Goal: Task Accomplishment & Management: Manage account settings

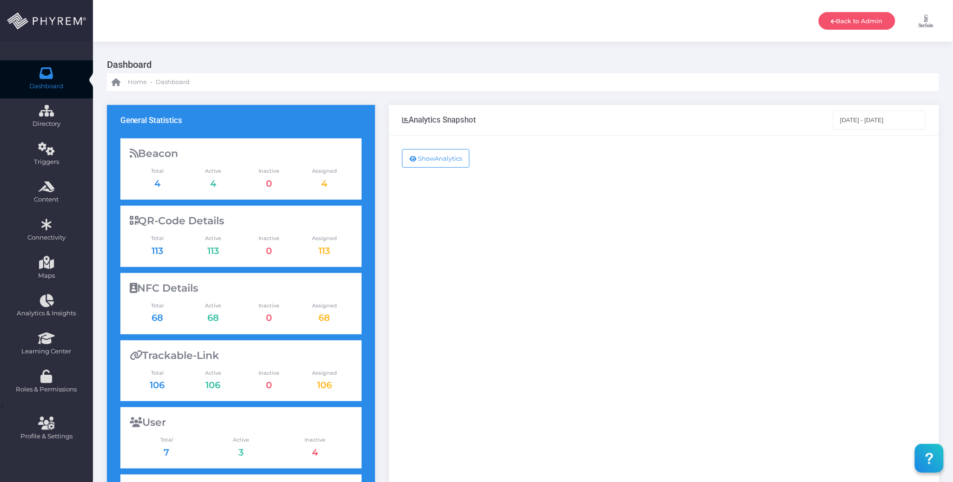
click at [929, 23] on img at bounding box center [926, 20] width 23 height 23
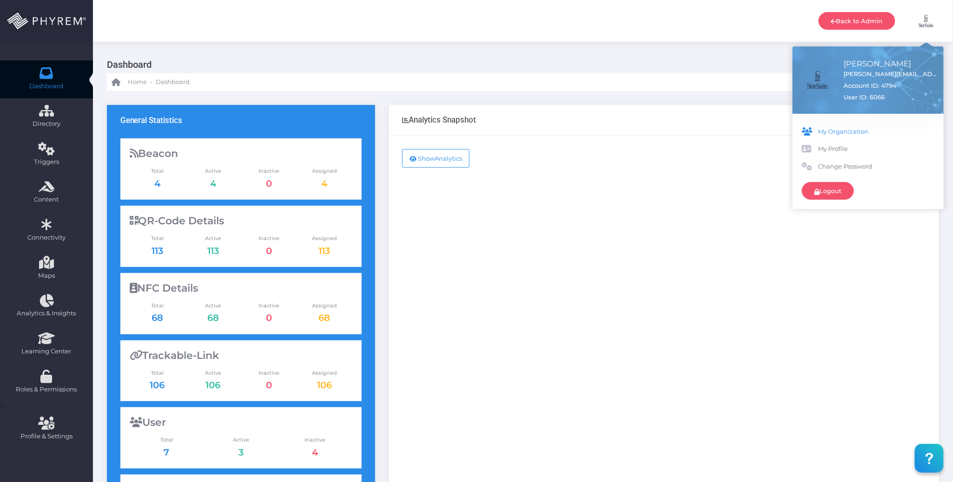
click at [848, 132] on span "My Organization" at bounding box center [876, 131] width 116 height 9
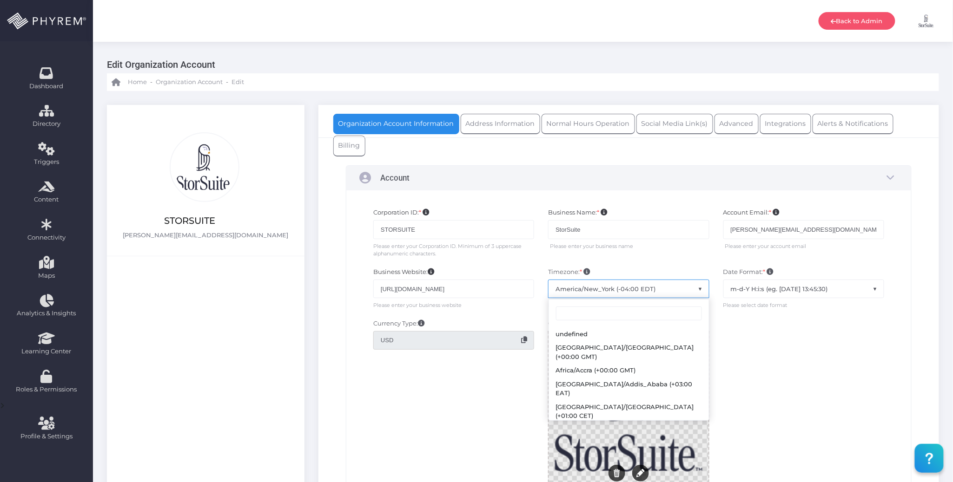
click at [679, 292] on span "America/New_York (-04:00 EDT)" at bounding box center [628, 289] width 160 height 18
type input "p"
type input "l"
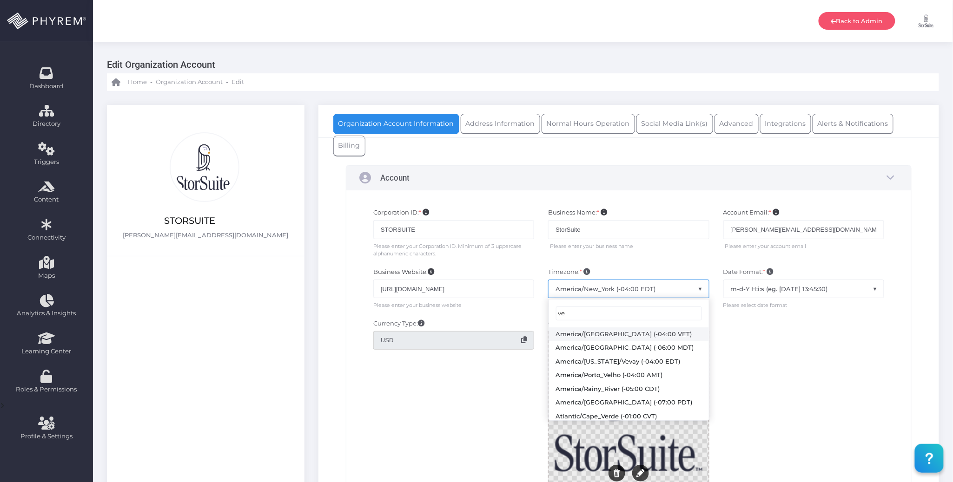
type input "v"
type input "pacific"
select select "Canada/Pacific"
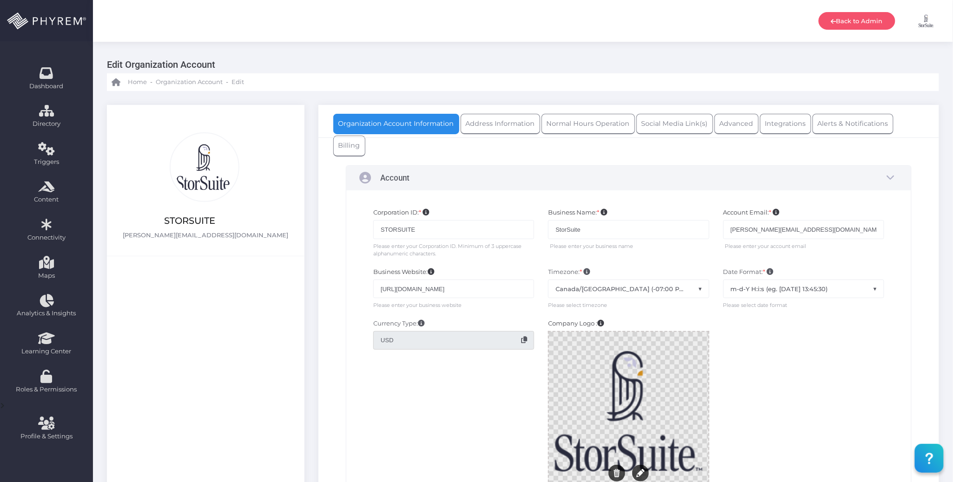
click at [800, 372] on div at bounding box center [803, 411] width 175 height 184
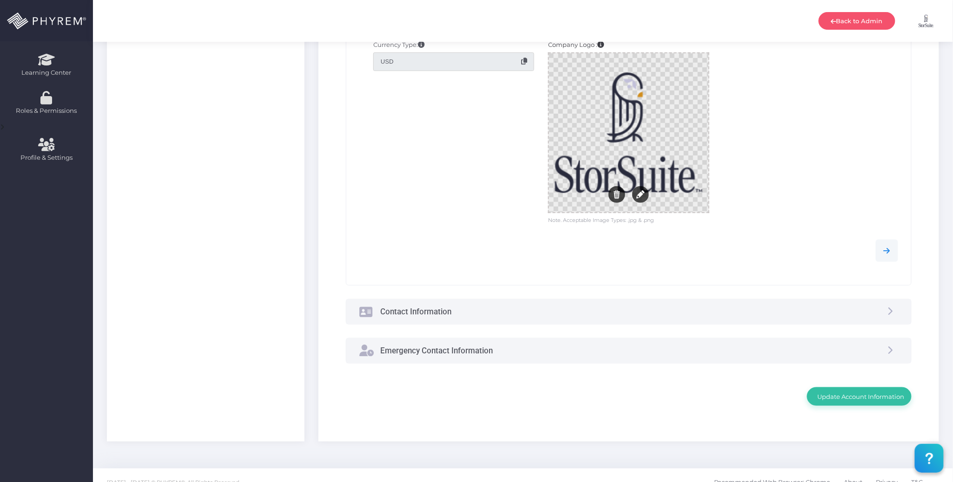
scroll to position [296, 0]
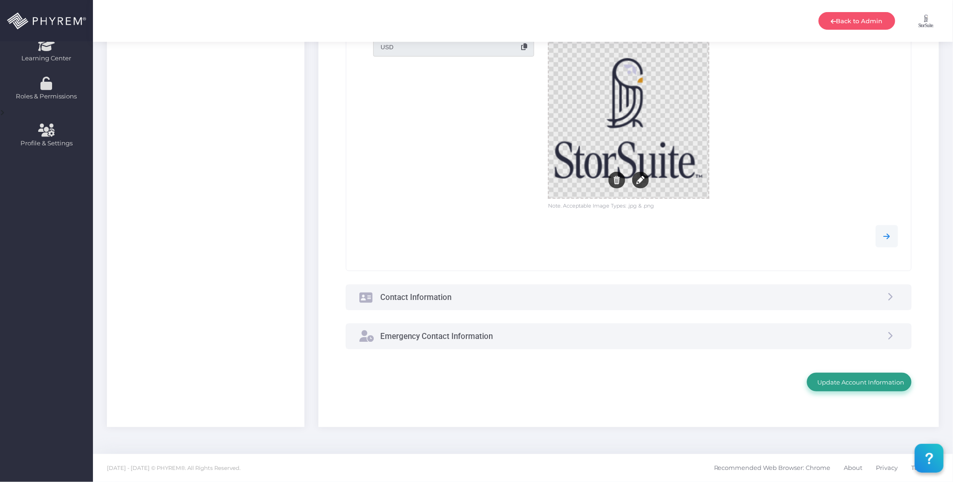
click at [836, 388] on link "Update Account Information" at bounding box center [859, 382] width 105 height 19
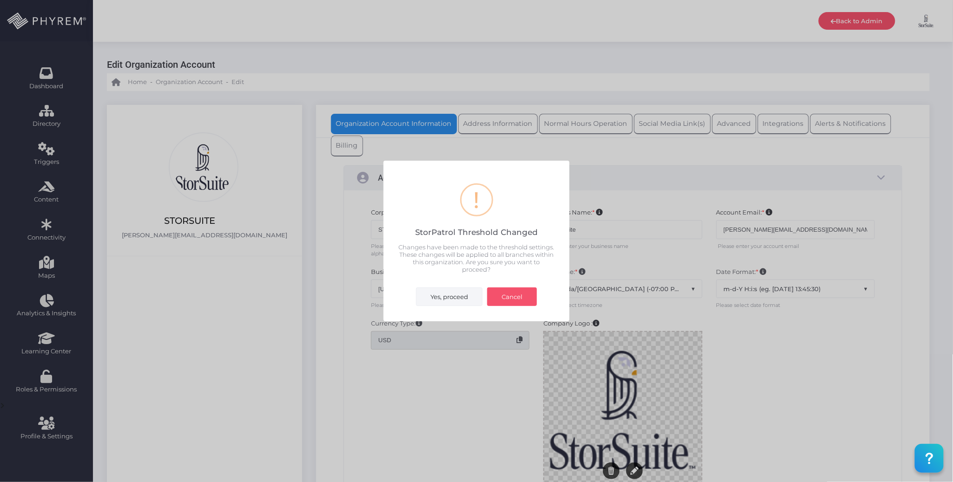
click at [443, 290] on button "Yes, proceed" at bounding box center [449, 297] width 66 height 19
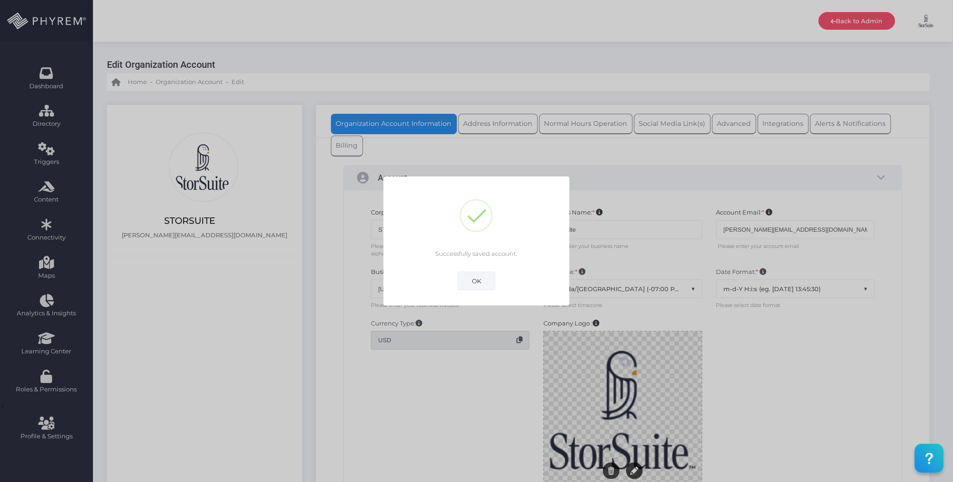
click at [476, 278] on button "OK" at bounding box center [476, 281] width 38 height 19
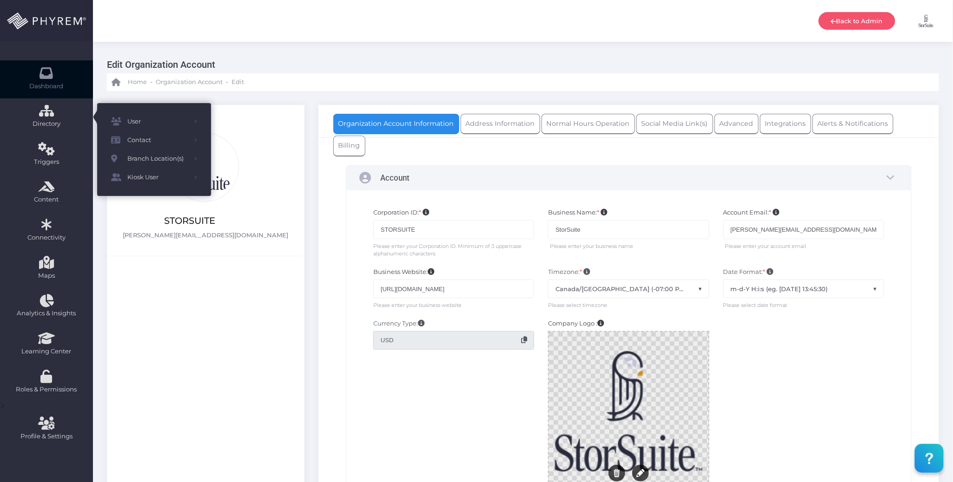
click at [46, 73] on icon at bounding box center [47, 73] width 16 height 0
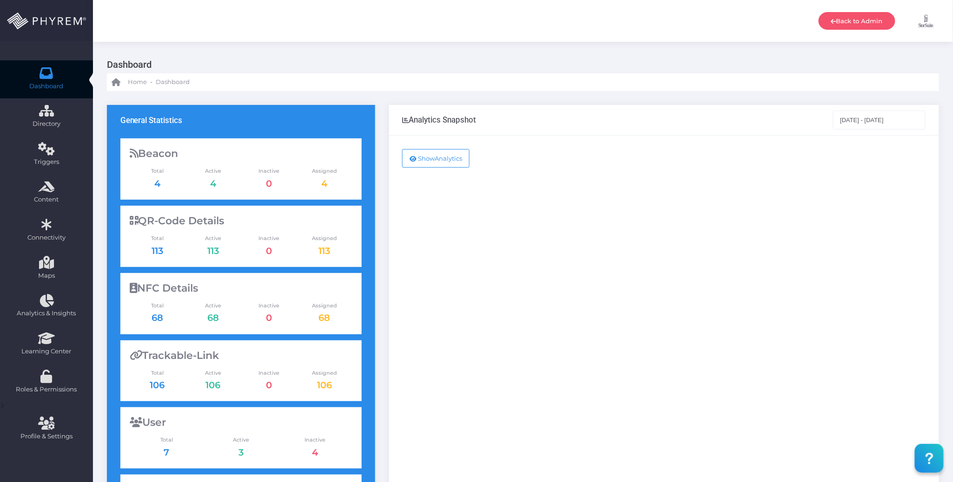
click at [924, 21] on img at bounding box center [926, 20] width 23 height 23
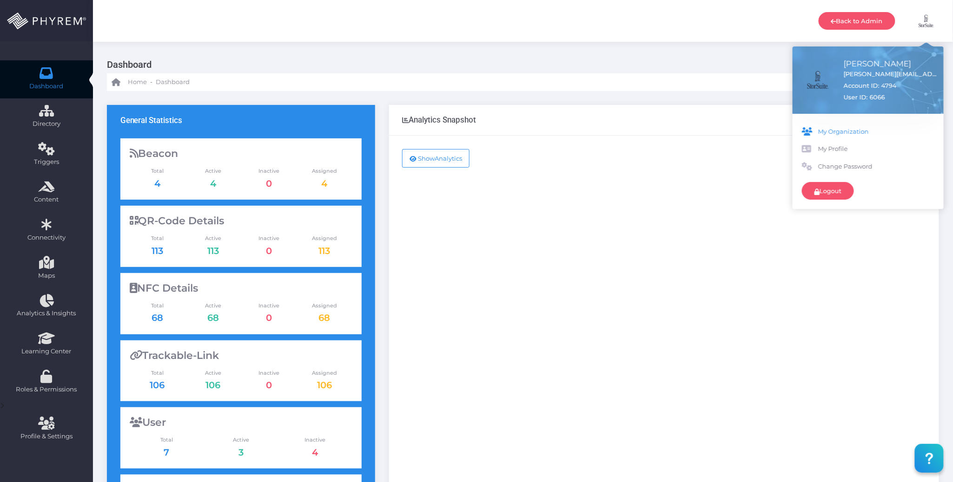
click at [844, 131] on span "My Organization" at bounding box center [876, 131] width 116 height 9
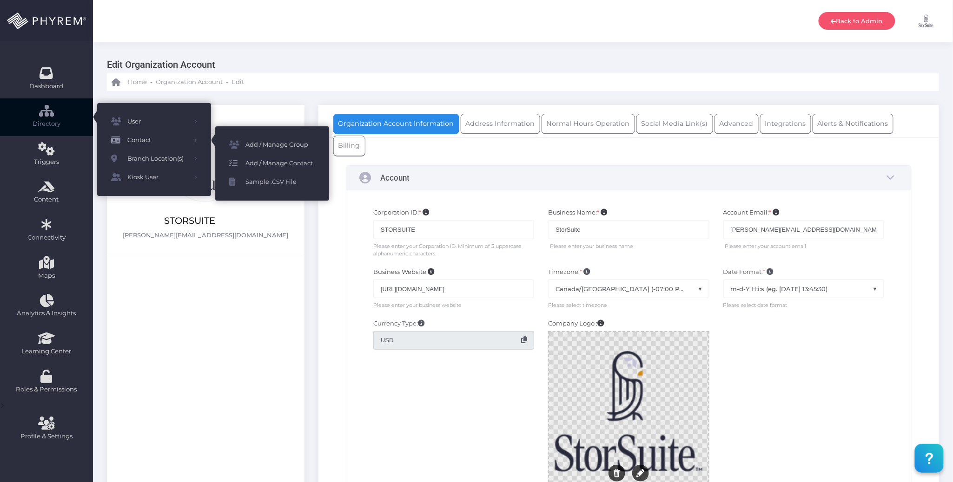
click at [266, 160] on span "Add / Manage Contact" at bounding box center [280, 164] width 70 height 12
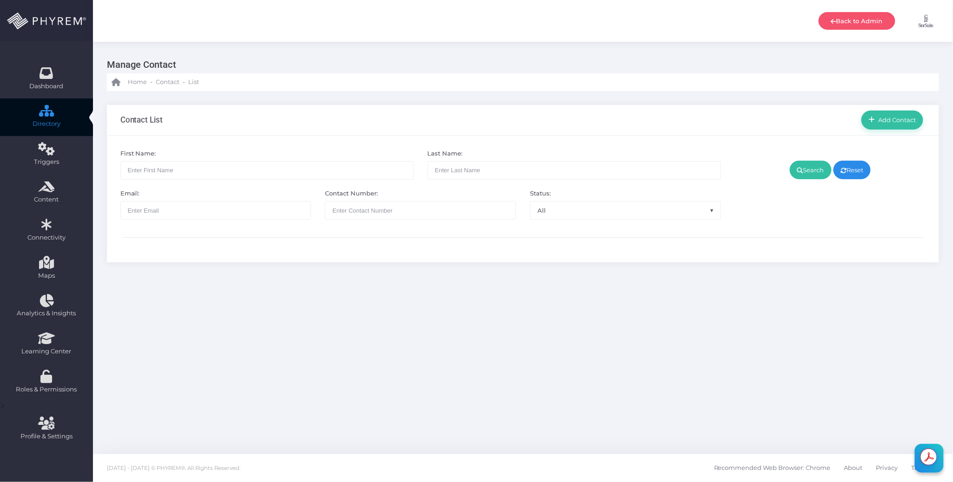
drag, startPoint x: 523, startPoint y: 327, endPoint x: 528, endPoint y: 333, distance: 7.3
click at [523, 326] on div "Manage Contact Home - Contact - List Contact List All" at bounding box center [523, 248] width 860 height 413
click at [592, 314] on div "Manage Contact Home - Contact - List Contact List All" at bounding box center [523, 248] width 860 height 413
click at [342, 173] on input "text" at bounding box center [266, 170] width 293 height 19
click at [581, 322] on div "Manage Contact Home - Contact - List Contact List All" at bounding box center [523, 248] width 860 height 413
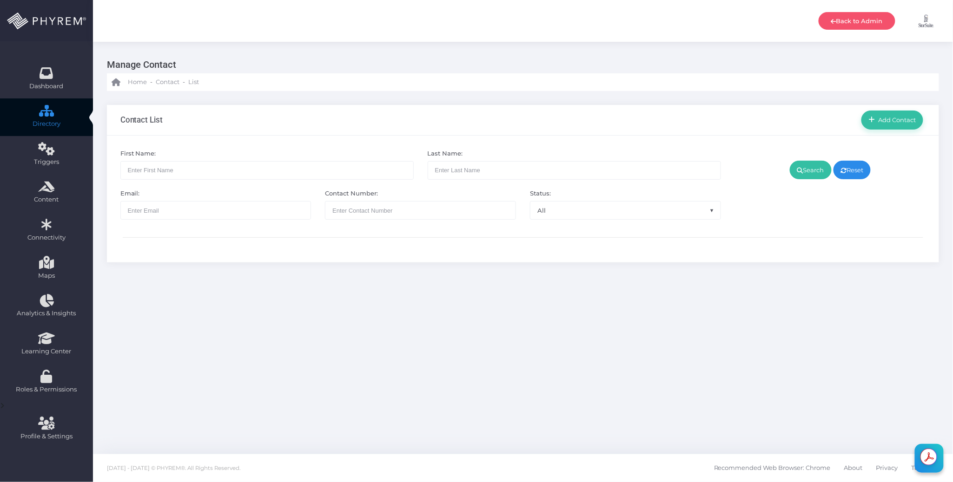
click at [540, 333] on div "Manage Contact Home - Contact - List Contact List All" at bounding box center [523, 248] width 860 height 413
click at [893, 119] on span "Add Contact" at bounding box center [895, 119] width 41 height 7
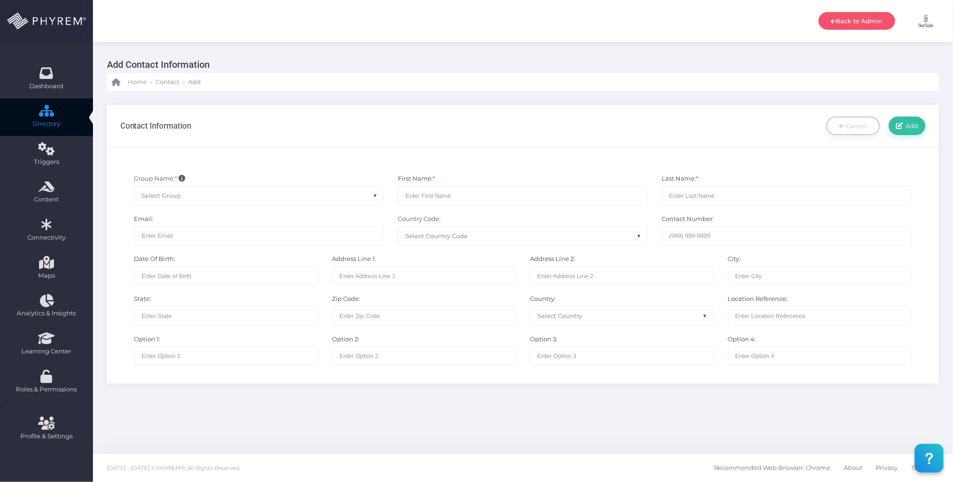
click at [270, 198] on span "Select Group" at bounding box center [259, 196] width 249 height 18
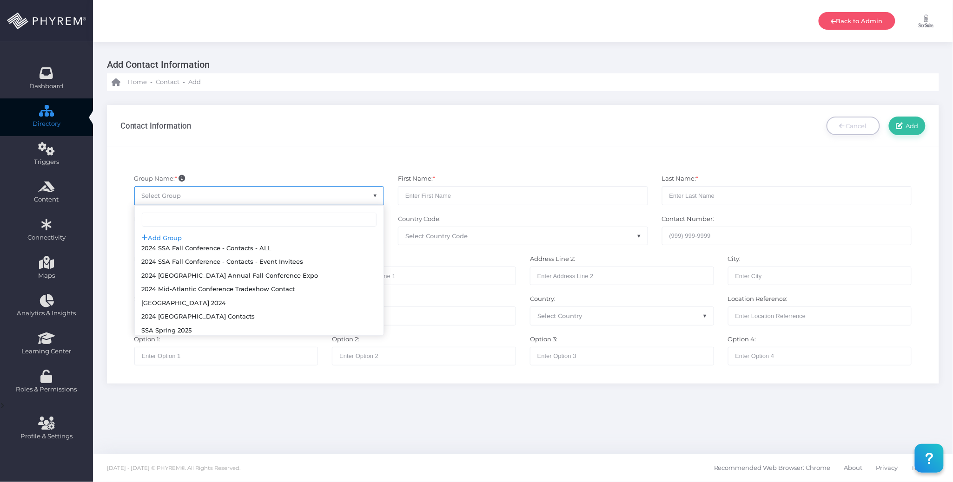
scroll to position [268, 0]
select select "126"
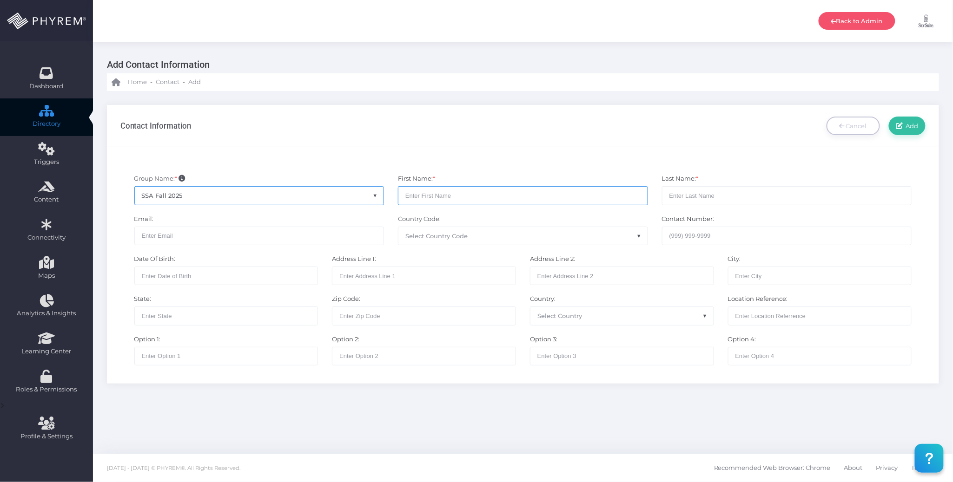
click at [429, 197] on input "text" at bounding box center [523, 195] width 250 height 19
paste input "[PERSON_NAME]"
type input "Carlo"
click at [698, 198] on input "text" at bounding box center [787, 195] width 250 height 19
paste input "Caserez"
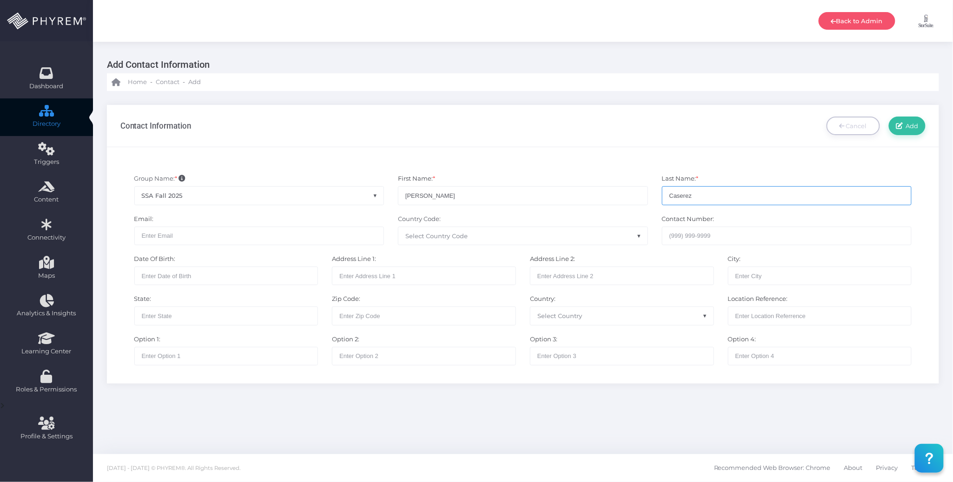
type input "Caserez"
click at [322, 233] on input "text" at bounding box center [259, 236] width 250 height 19
paste input "carloc@storsuite.com"
type input "carloc@storsuite.com"
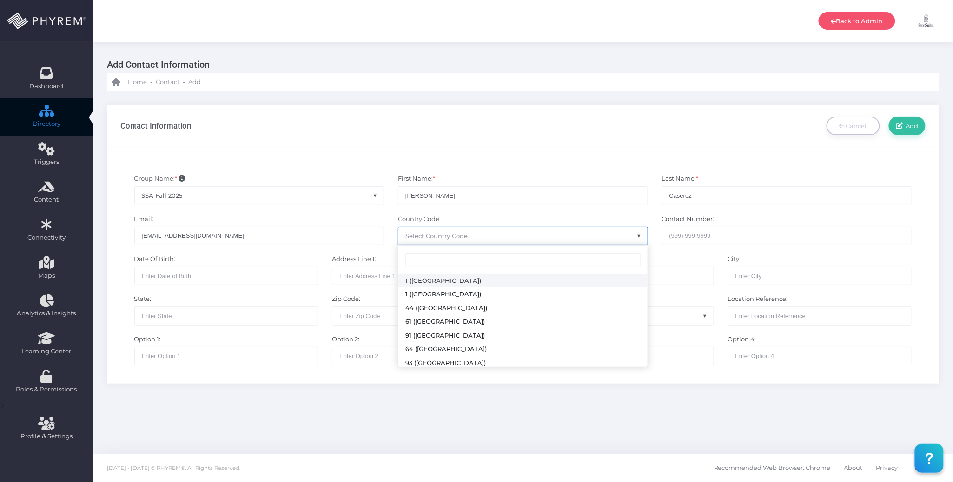
click at [478, 234] on span "Select Country Code" at bounding box center [522, 236] width 249 height 18
select select "231"
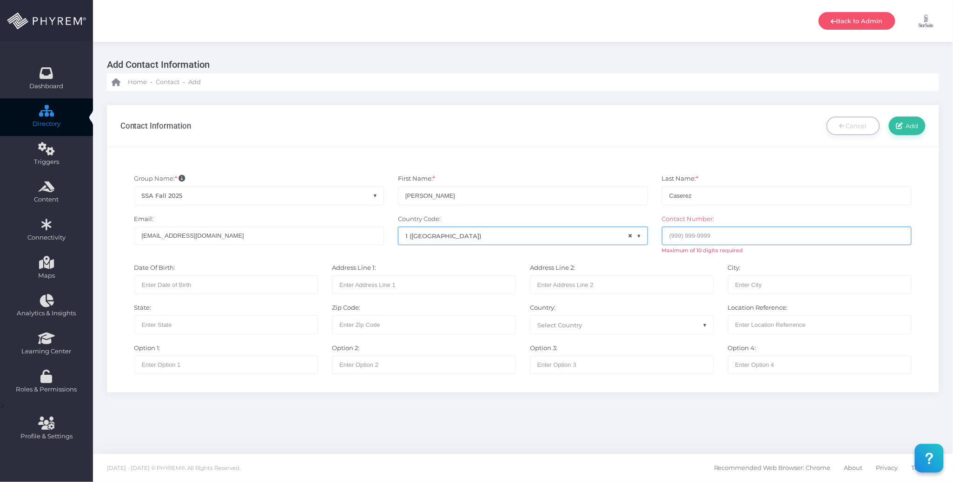
click at [685, 235] on input "text" at bounding box center [787, 236] width 250 height 19
paste input "3074395001"
type input "3074395001"
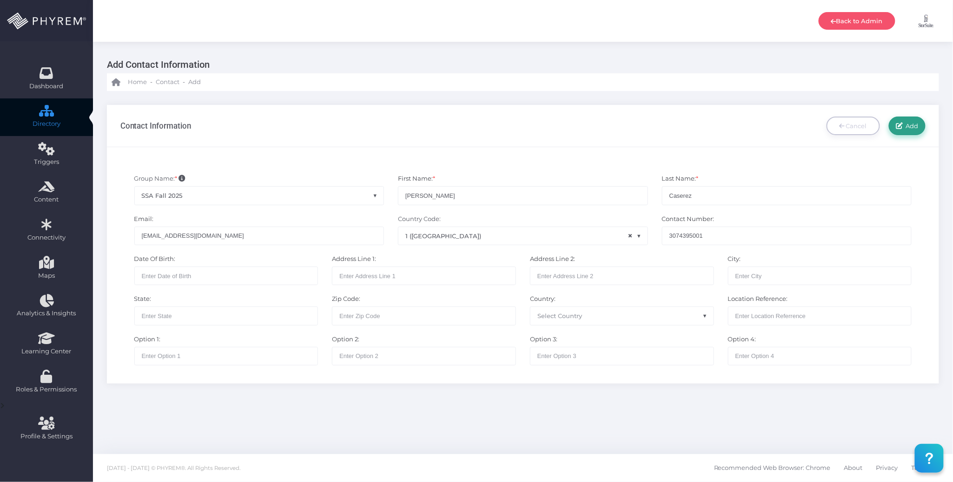
click at [915, 125] on span "Add" at bounding box center [910, 125] width 16 height 7
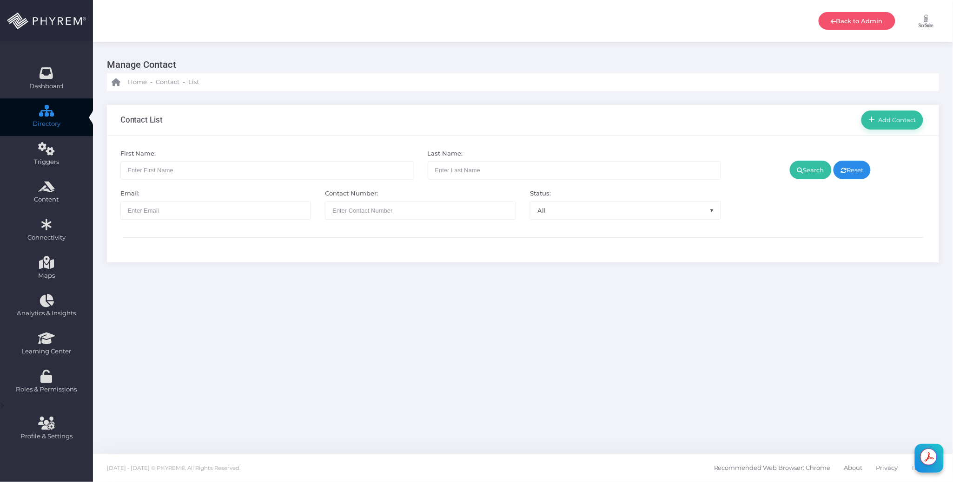
drag, startPoint x: 512, startPoint y: 125, endPoint x: 517, endPoint y: 121, distance: 6.9
click at [512, 125] on div "Contact List Add Contact" at bounding box center [523, 120] width 832 height 31
drag, startPoint x: 900, startPoint y: 124, endPoint x: 787, endPoint y: 136, distance: 113.1
click at [900, 125] on link "Add Contact" at bounding box center [892, 120] width 62 height 19
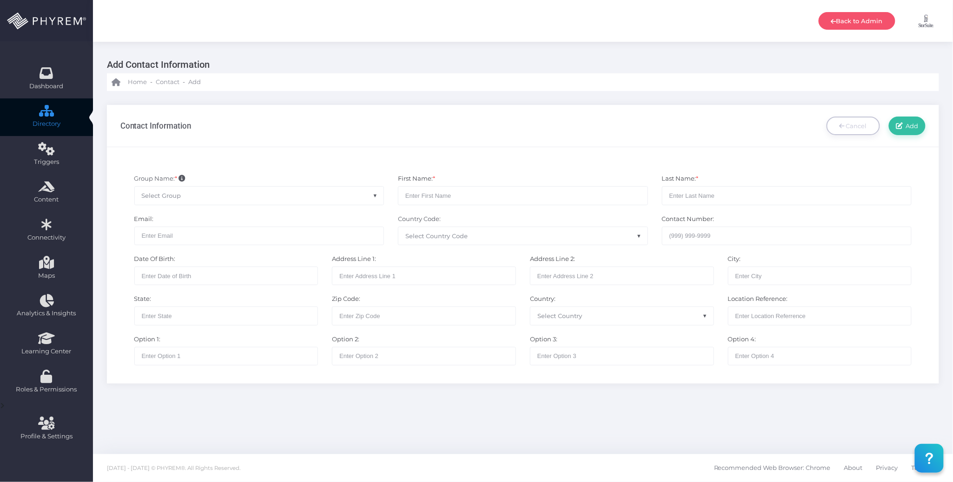
click at [219, 201] on span "Select Group" at bounding box center [259, 196] width 249 height 18
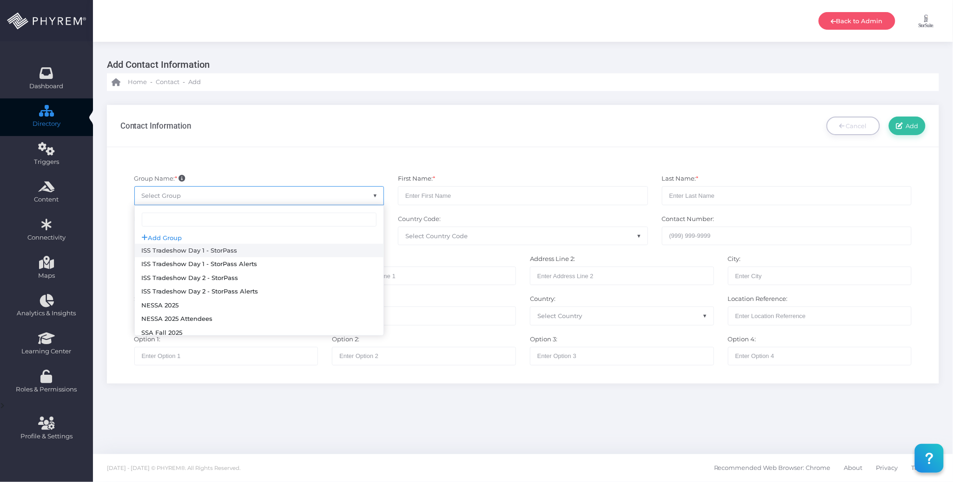
scroll to position [268, 0]
select select "126"
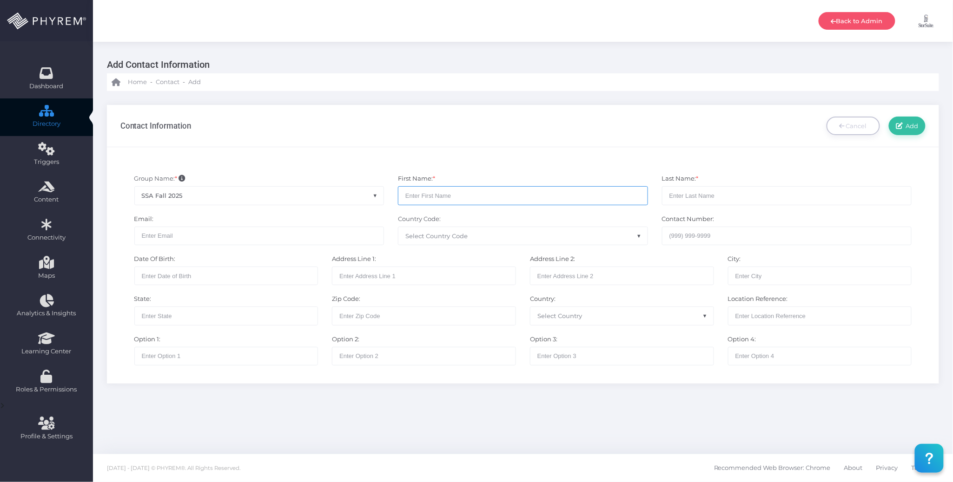
click at [444, 195] on input "text" at bounding box center [523, 195] width 250 height 19
paste input "Aldrin"
type input "Aldrin"
click at [610, 201] on input "Aldrin" at bounding box center [523, 195] width 250 height 19
click at [685, 195] on input "text" at bounding box center [787, 195] width 250 height 19
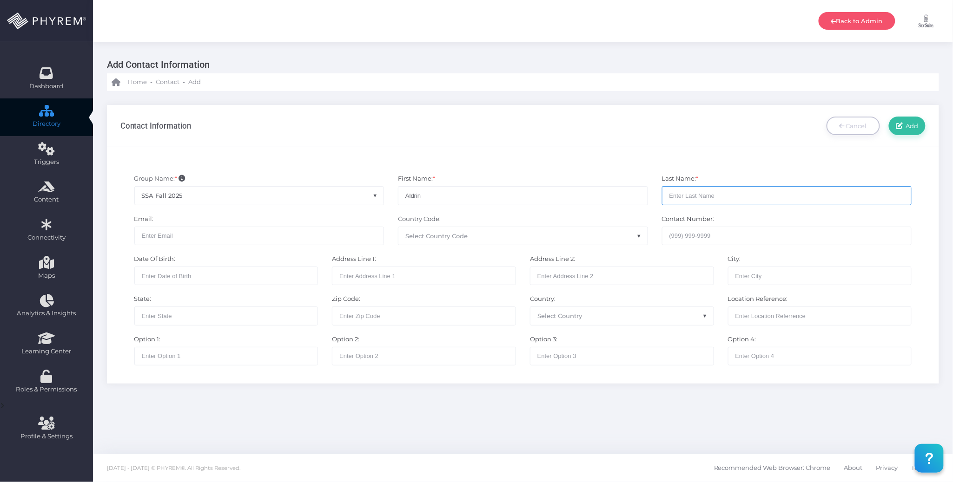
paste input "Frando"
type input "Frando"
drag, startPoint x: 266, startPoint y: 233, endPoint x: 271, endPoint y: 233, distance: 5.1
click at [266, 233] on input "text" at bounding box center [259, 236] width 250 height 19
click at [417, 241] on span "Select Country Code" at bounding box center [522, 236] width 249 height 18
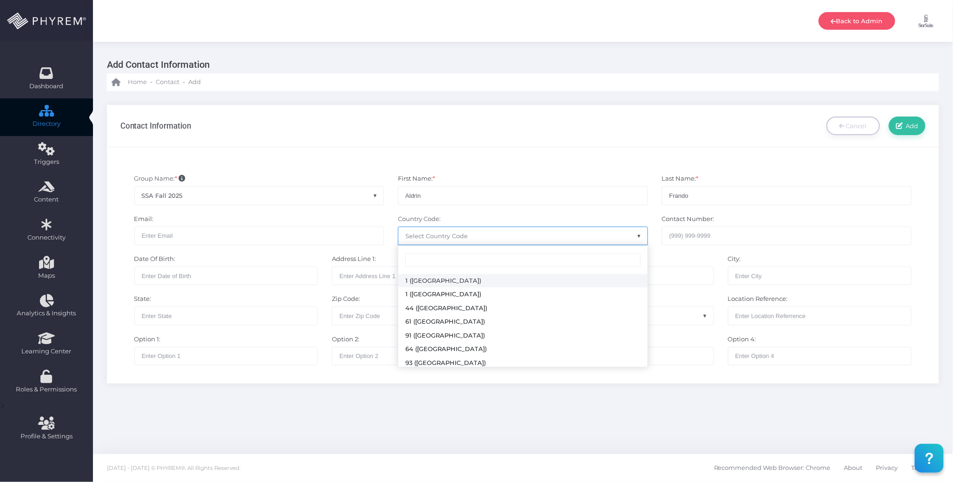
drag, startPoint x: 425, startPoint y: 282, endPoint x: 438, endPoint y: 274, distance: 15.0
select select "231"
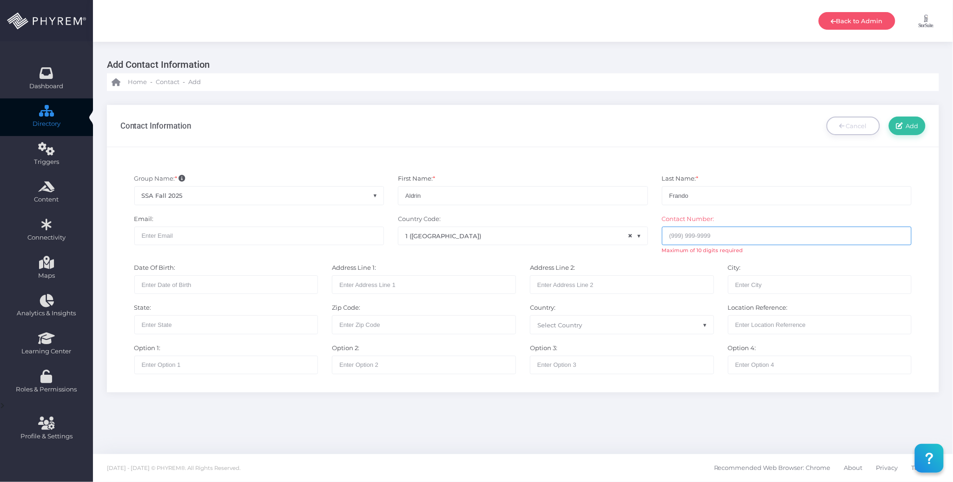
click at [684, 236] on input "text" at bounding box center [787, 236] width 250 height 19
paste input "3074451025"
type input "3074451025"
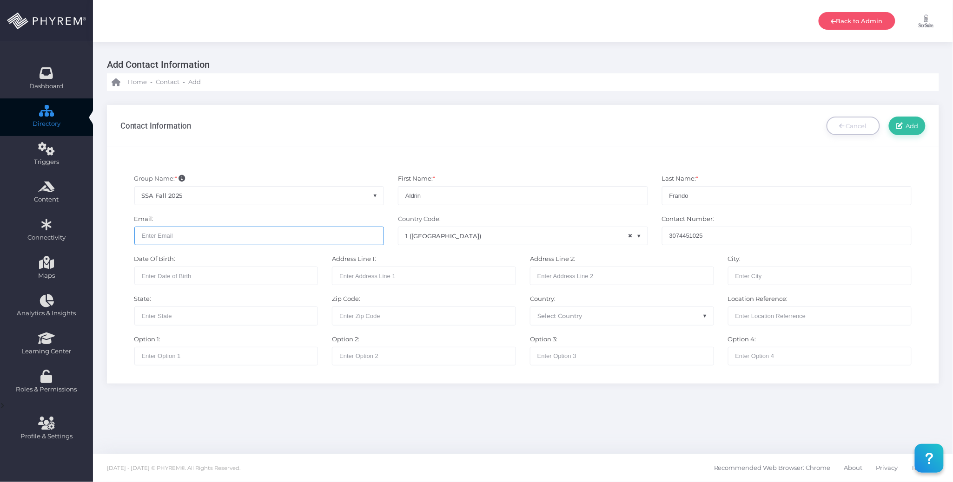
click at [292, 237] on input "text" at bounding box center [259, 236] width 250 height 19
paste input "aldrinf@storsuite.com"
type input "aldrinf@storsuite.com"
click at [904, 128] on span "Add" at bounding box center [910, 125] width 16 height 7
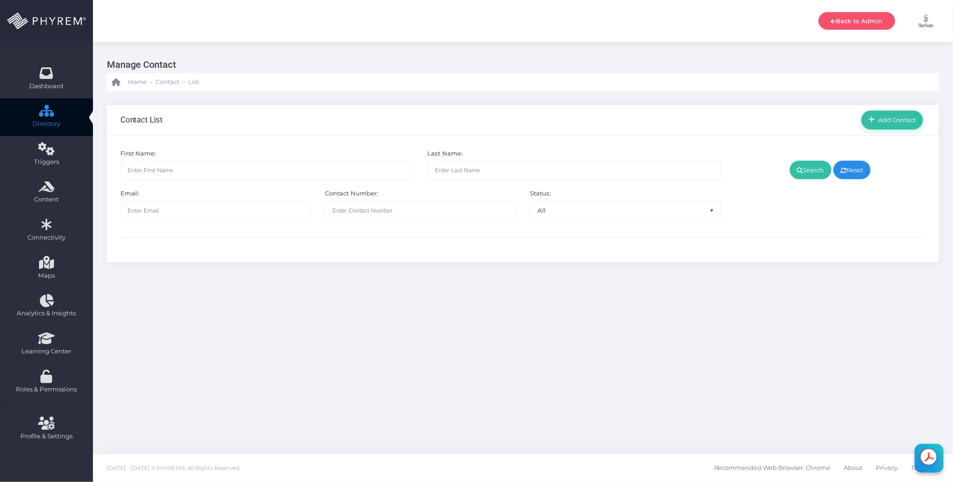
drag, startPoint x: 447, startPoint y: 308, endPoint x: 430, endPoint y: 300, distance: 18.9
click at [446, 308] on div "Manage Contact Home - Contact - List Contact List All" at bounding box center [523, 248] width 860 height 413
click at [885, 121] on span "Add Contact" at bounding box center [895, 119] width 41 height 7
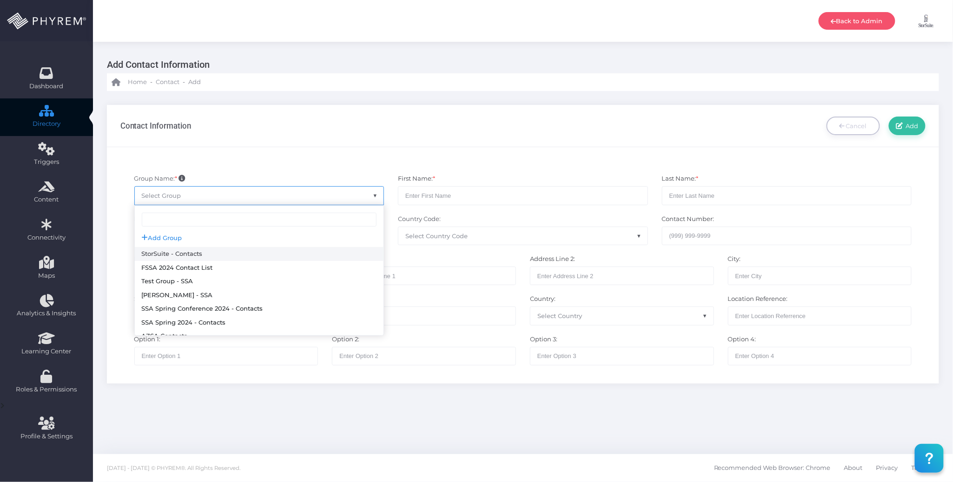
click at [301, 195] on span "Select Group" at bounding box center [259, 196] width 249 height 18
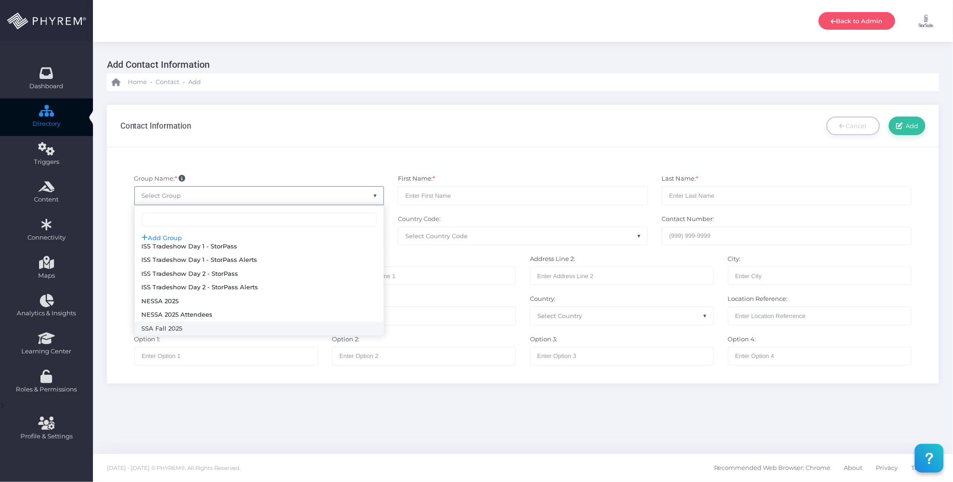
select select "126"
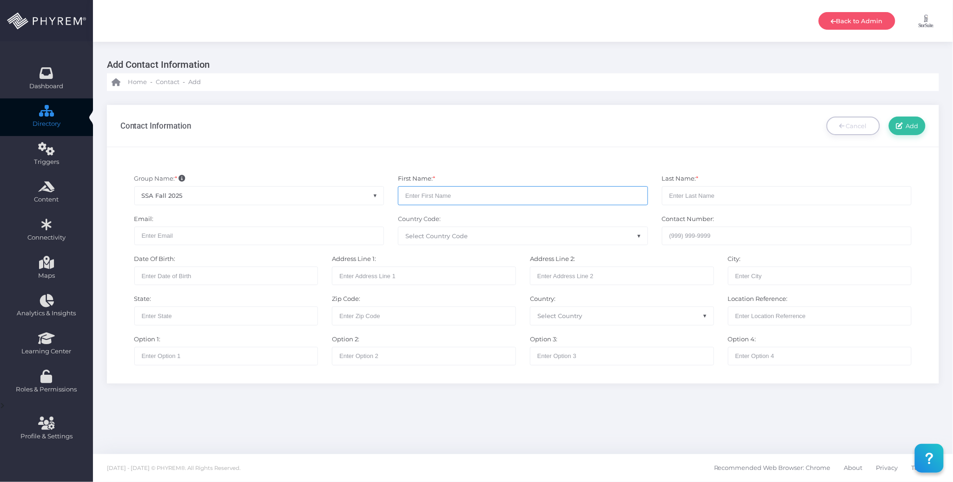
click at [436, 197] on input "text" at bounding box center [523, 195] width 250 height 19
paste input "Abner"
type input "Abner"
click at [541, 162] on div "4794" at bounding box center [522, 164] width 819 height 9
click at [679, 194] on input "text" at bounding box center [787, 195] width 250 height 19
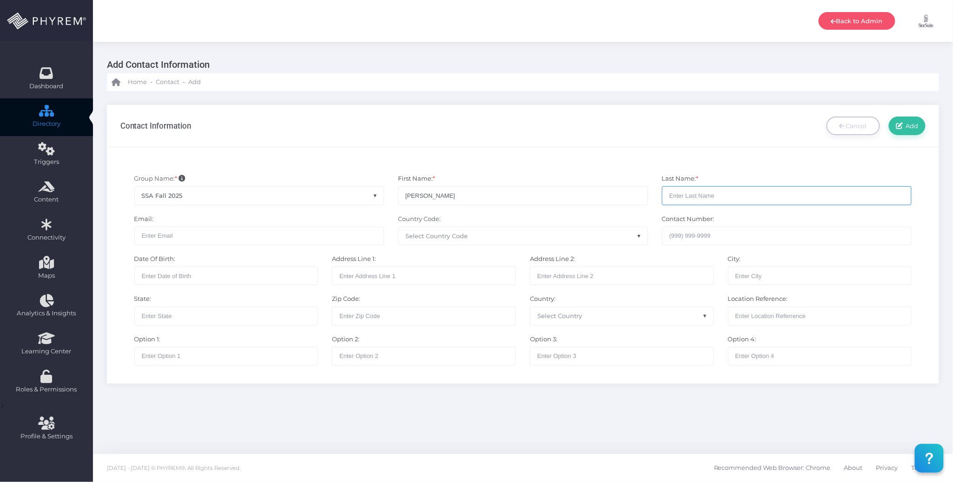
paste input "Frando"
type input "Frando"
click at [190, 240] on input "text" at bounding box center [259, 236] width 250 height 19
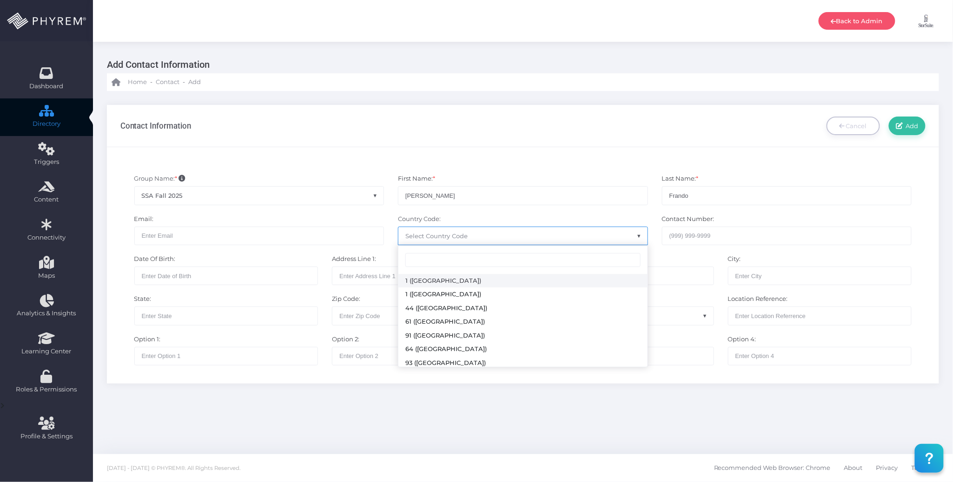
click at [424, 235] on span "Select Country Code" at bounding box center [436, 235] width 62 height 7
select select "231"
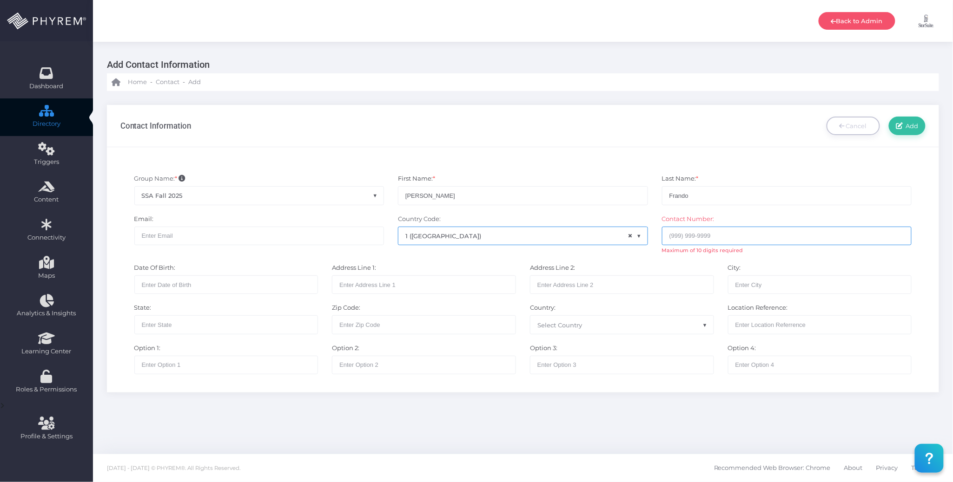
click at [674, 239] on input "text" at bounding box center [787, 236] width 250 height 19
paste input "3074459870"
type input "3074459870"
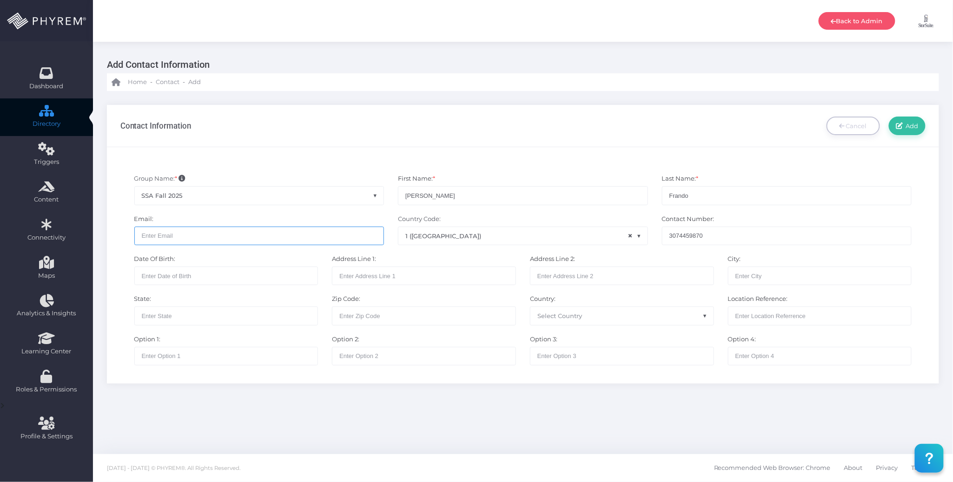
click at [309, 236] on input "text" at bounding box center [259, 236] width 250 height 19
paste input "abnerf@storsuite.com"
type input "abnerf@storsuite.com"
click at [906, 125] on span "Add" at bounding box center [910, 125] width 16 height 7
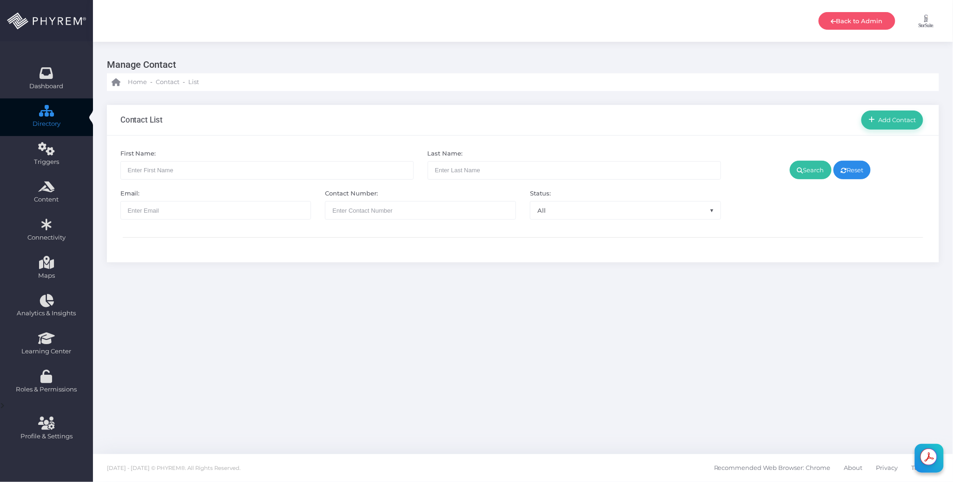
click at [439, 119] on div "Contact List Add Contact" at bounding box center [523, 120] width 832 height 31
click at [885, 122] on span "Add Contact" at bounding box center [895, 119] width 41 height 7
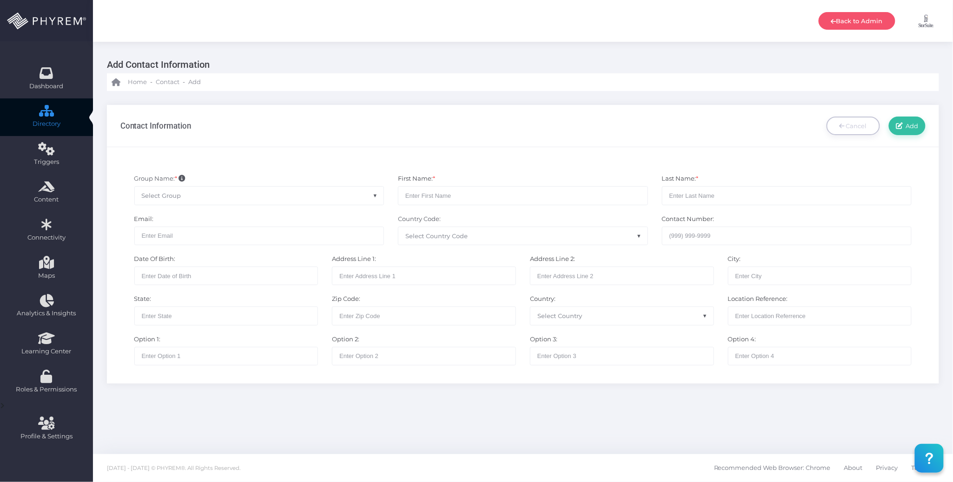
click at [275, 190] on span "Select Group" at bounding box center [259, 196] width 249 height 18
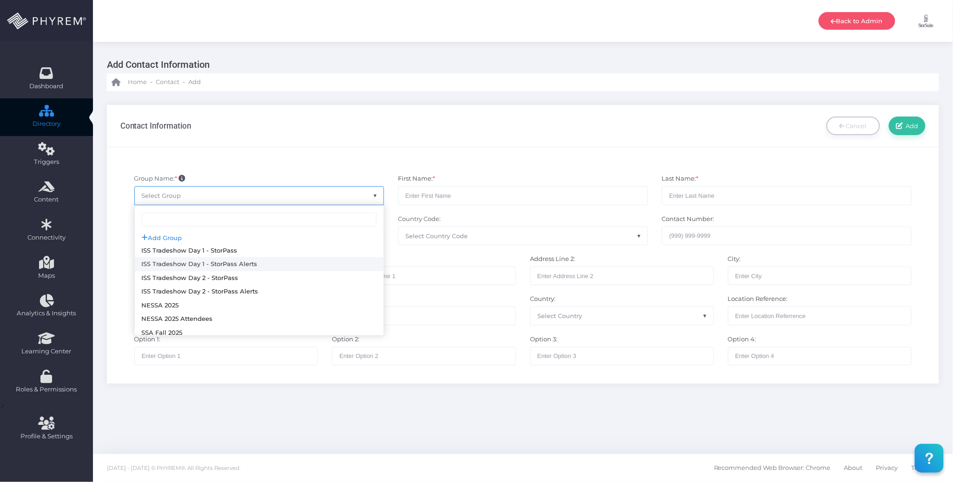
scroll to position [268, 0]
select select "126"
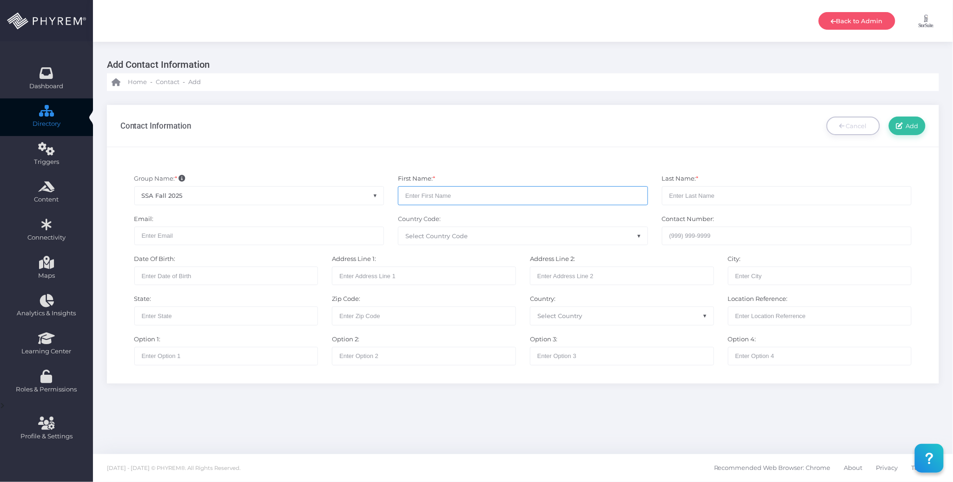
click at [493, 191] on input "text" at bounding box center [523, 195] width 250 height 19
paste input "Taylor"
type input "Taylor"
drag, startPoint x: 514, startPoint y: 173, endPoint x: 530, endPoint y: 173, distance: 15.8
click at [514, 173] on div "Group Name: * None StorSuite - Contacts FSSA 2024 Contact List Test Group - SSA…" at bounding box center [522, 190] width 819 height 40
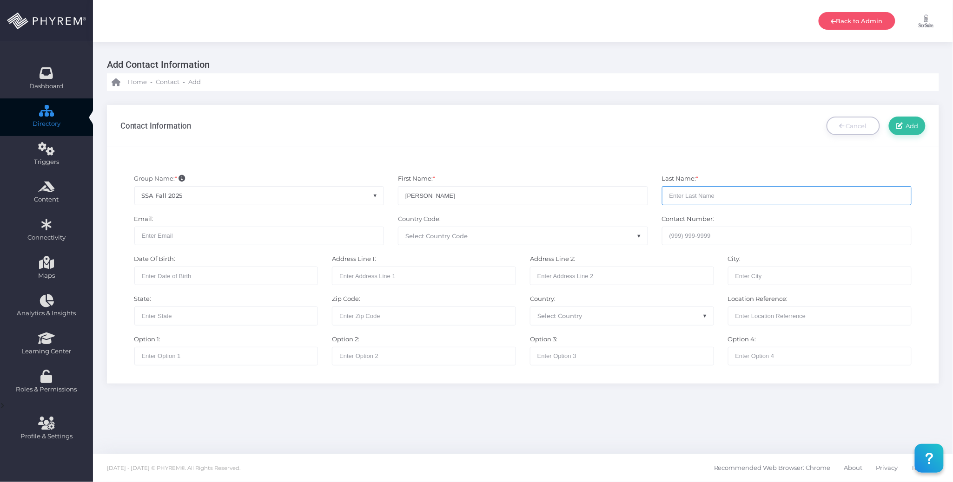
click at [700, 195] on input "text" at bounding box center [787, 195] width 250 height 19
paste input "Johnson"
type input "Johnson"
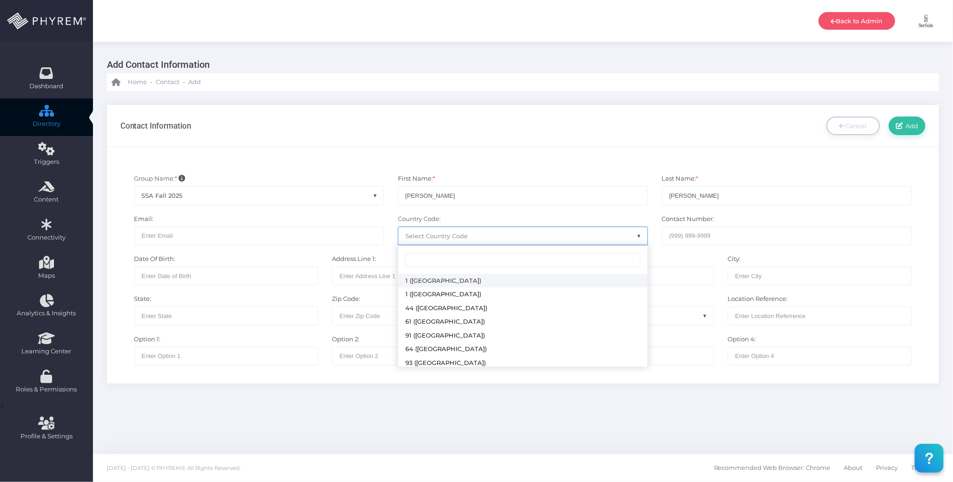
click at [430, 235] on span "Select Country Code" at bounding box center [436, 235] width 62 height 7
select select "231"
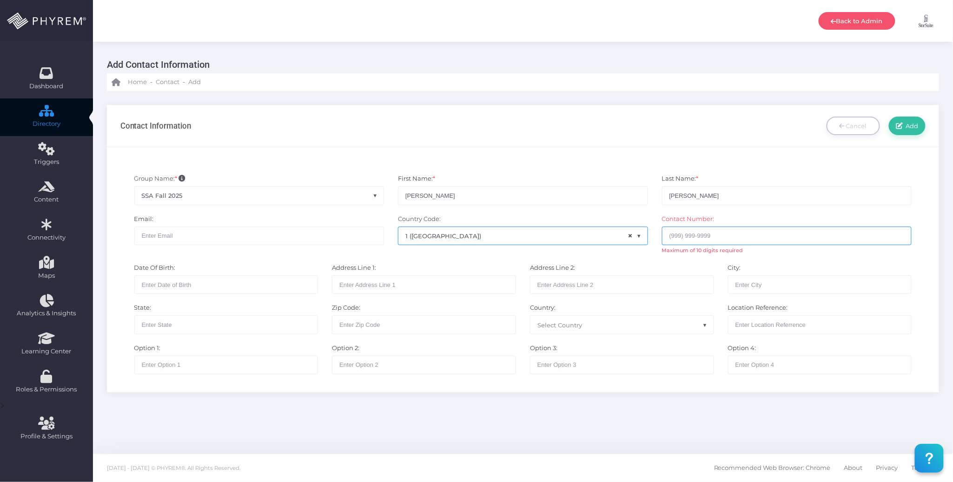
click at [679, 237] on input "text" at bounding box center [787, 236] width 250 height 19
paste input "5413907629"
type input "5413907629"
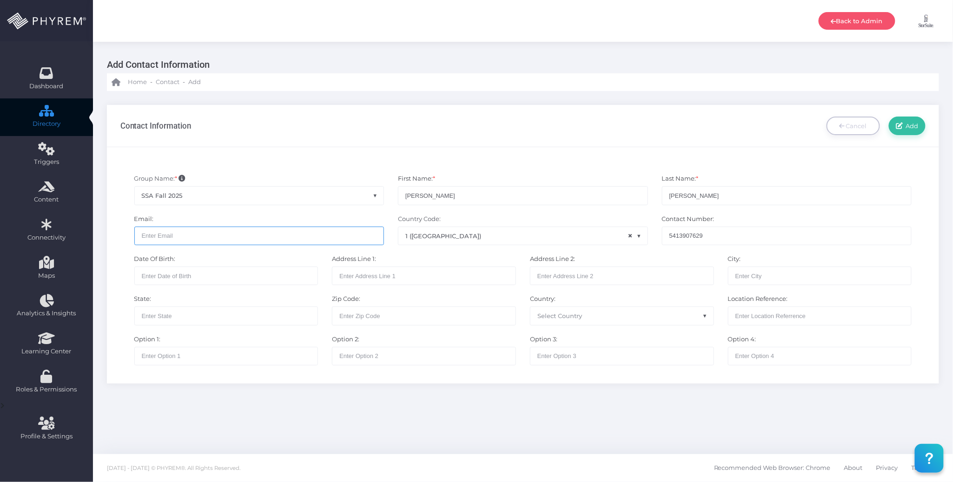
click at [274, 235] on input "text" at bounding box center [259, 236] width 250 height 19
paste input "taylorj@storsuite.com"
type input "taylorj@storsuite.com"
click at [458, 413] on div "Add Contact Information Home - Contact - Add Contact Information" at bounding box center [523, 248] width 860 height 413
click at [908, 128] on span "Add" at bounding box center [910, 125] width 16 height 7
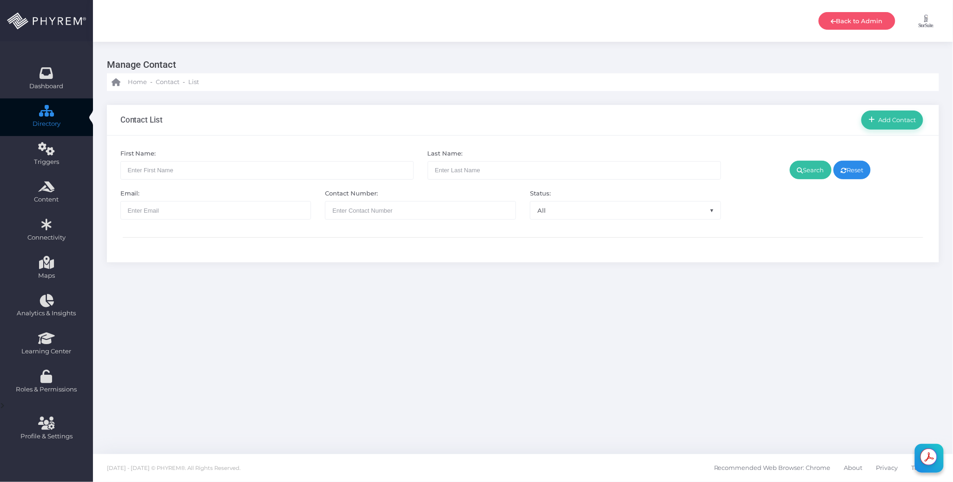
click at [419, 134] on div "Contact List Add Contact" at bounding box center [523, 120] width 832 height 31
drag, startPoint x: 894, startPoint y: 120, endPoint x: 889, endPoint y: 128, distance: 10.1
click at [895, 120] on span "Add Contact" at bounding box center [895, 119] width 41 height 7
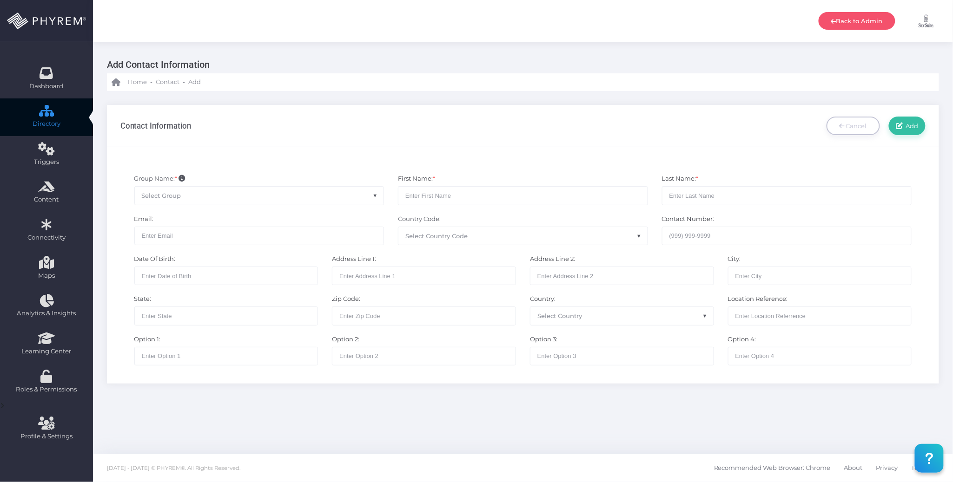
click at [238, 199] on span "Select Group" at bounding box center [259, 196] width 249 height 18
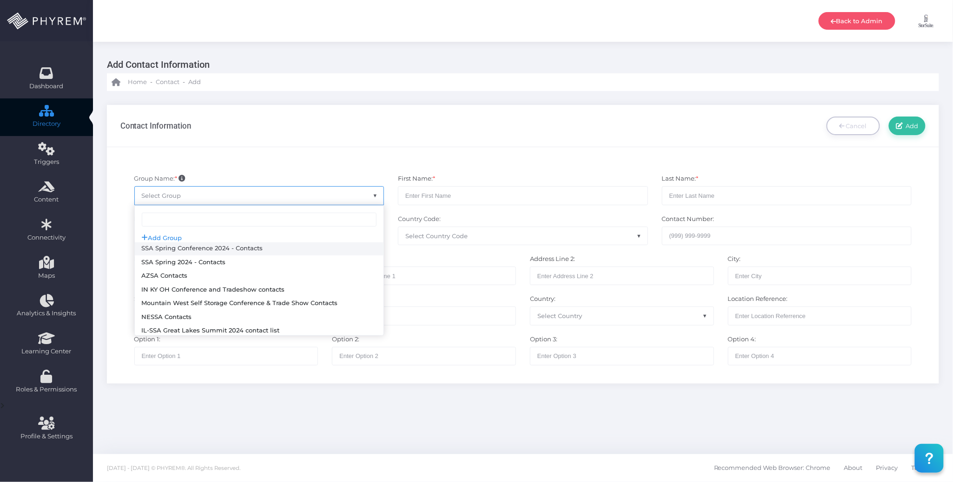
scroll to position [268, 0]
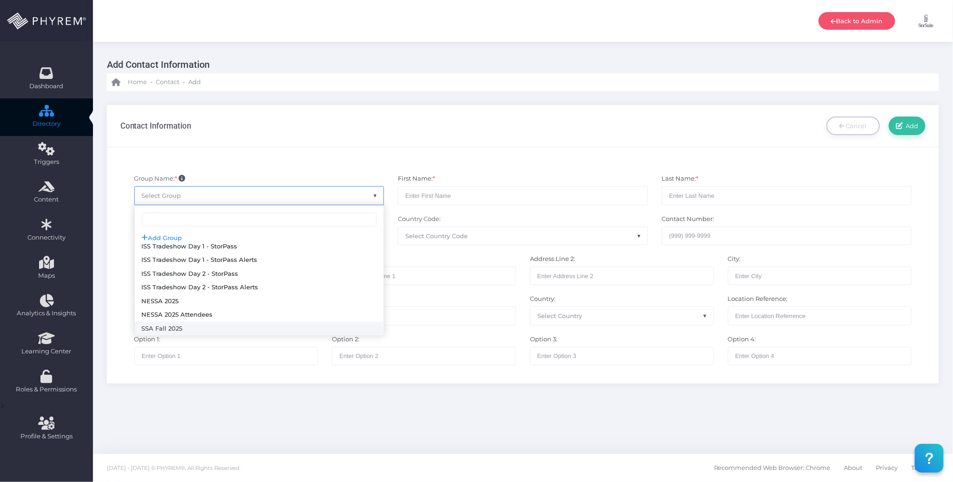
select select "126"
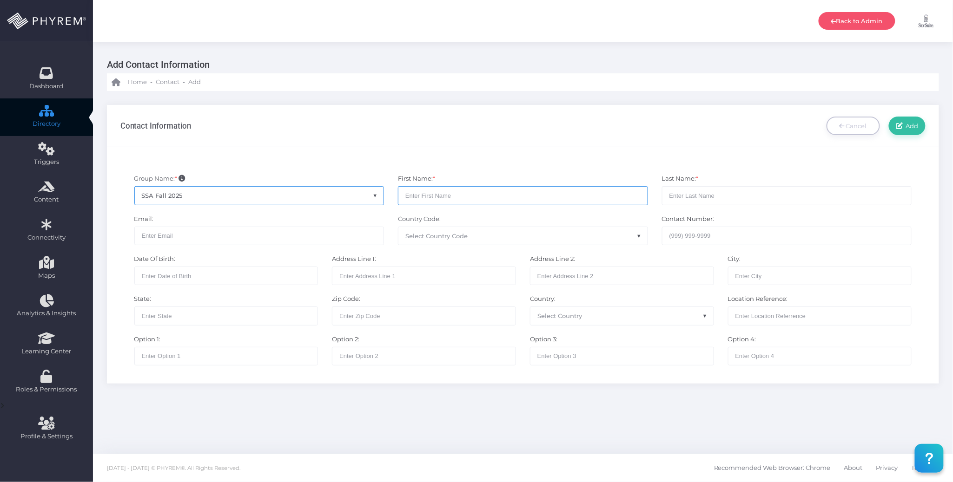
click at [431, 194] on input "text" at bounding box center [523, 195] width 250 height 19
paste input "Julia"
type input "Julia"
click at [560, 161] on div "4794" at bounding box center [522, 164] width 819 height 9
click at [679, 196] on input "text" at bounding box center [787, 195] width 250 height 19
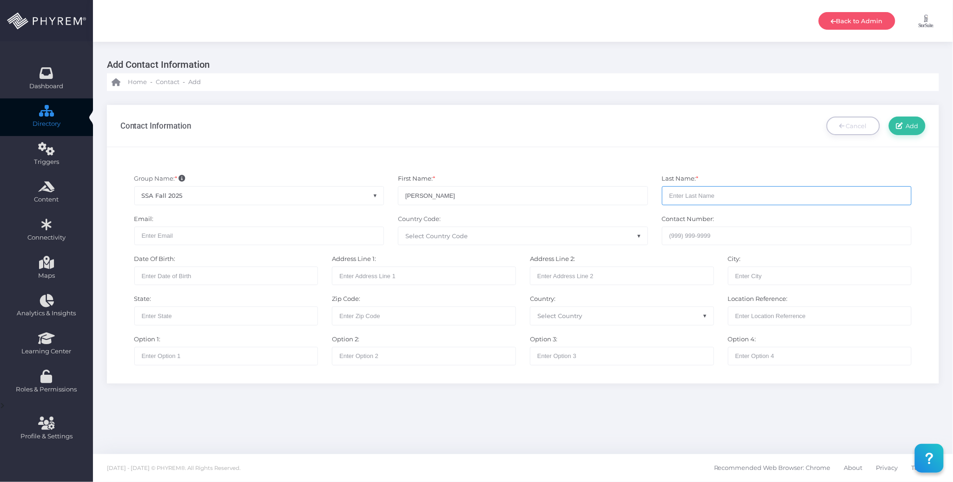
paste input "Ross"
type input "Ross"
click at [418, 235] on span "Select Country Code" at bounding box center [436, 235] width 62 height 7
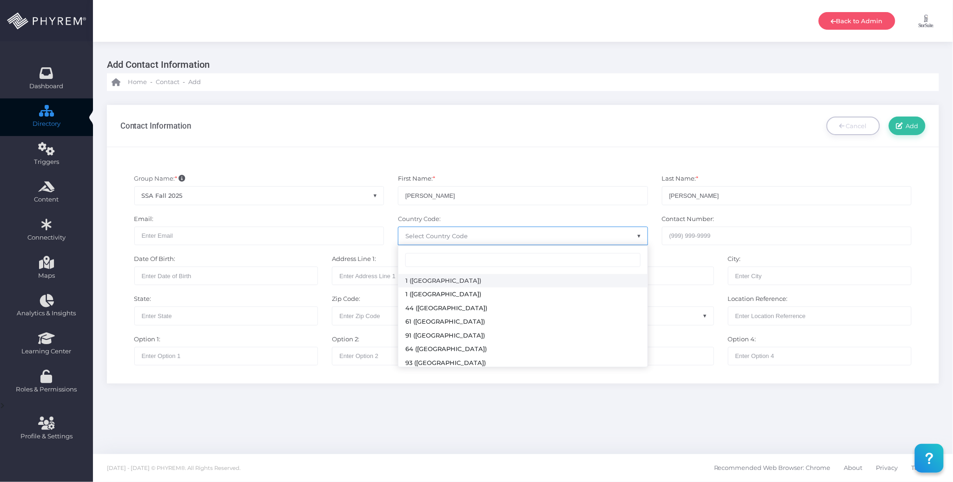
select select "231"
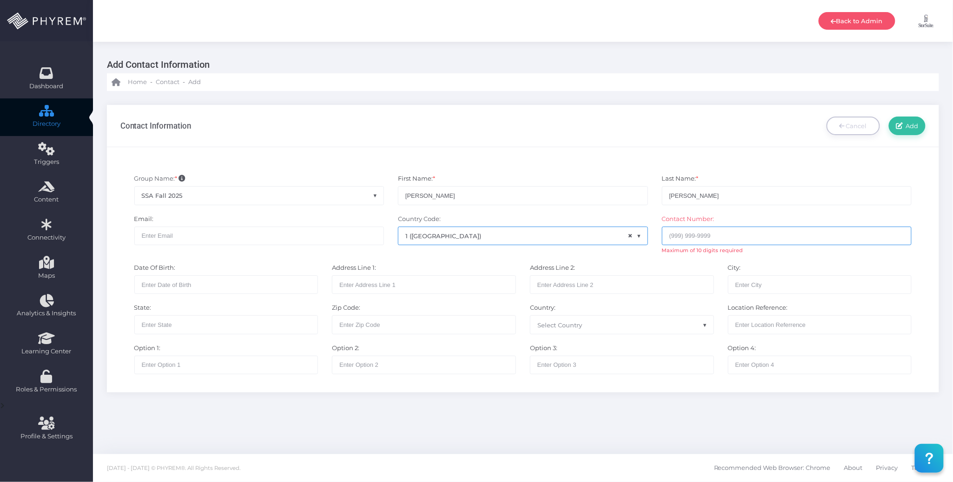
click at [668, 233] on input "text" at bounding box center [787, 236] width 250 height 19
paste input "5122941179"
type input "5122941179"
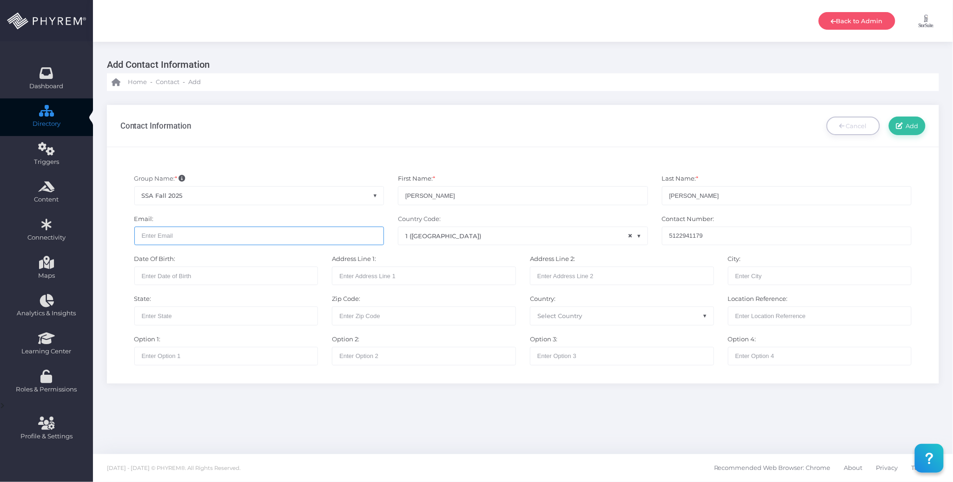
click at [282, 236] on input "text" at bounding box center [259, 236] width 250 height 19
paste input "juliar@storsuite.com"
type input "juliar@storsuite.com"
click at [913, 131] on link "Add" at bounding box center [907, 126] width 37 height 19
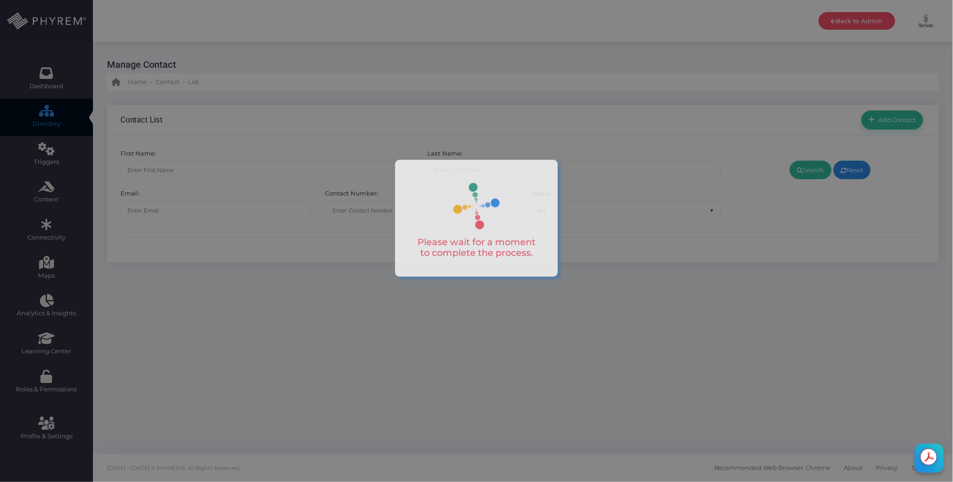
click at [534, 130] on div at bounding box center [476, 241] width 953 height 482
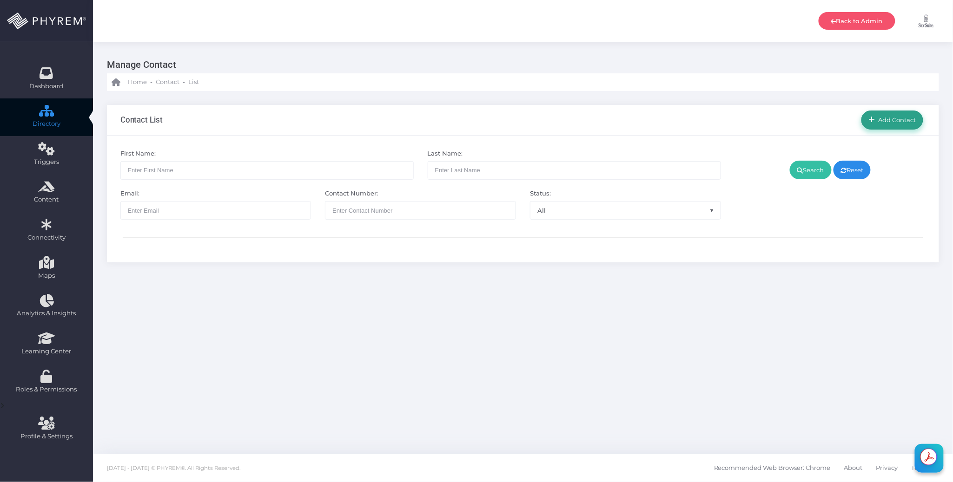
click at [887, 120] on span "Add Contact" at bounding box center [895, 119] width 41 height 7
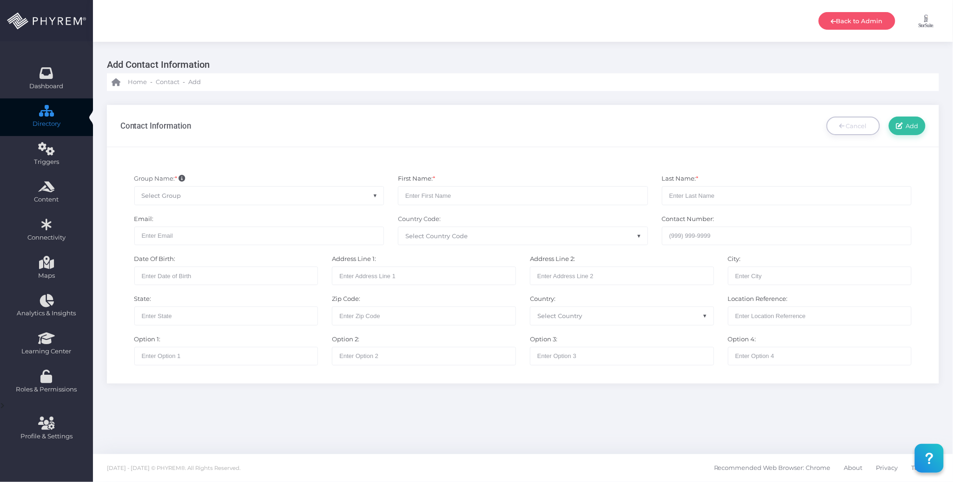
click at [253, 198] on span "Select Group" at bounding box center [259, 196] width 249 height 18
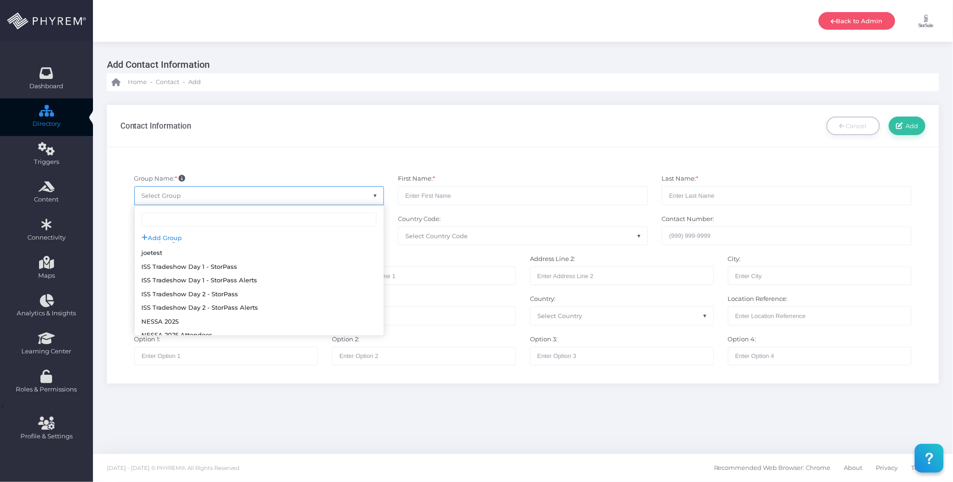
scroll to position [268, 0]
select select "126"
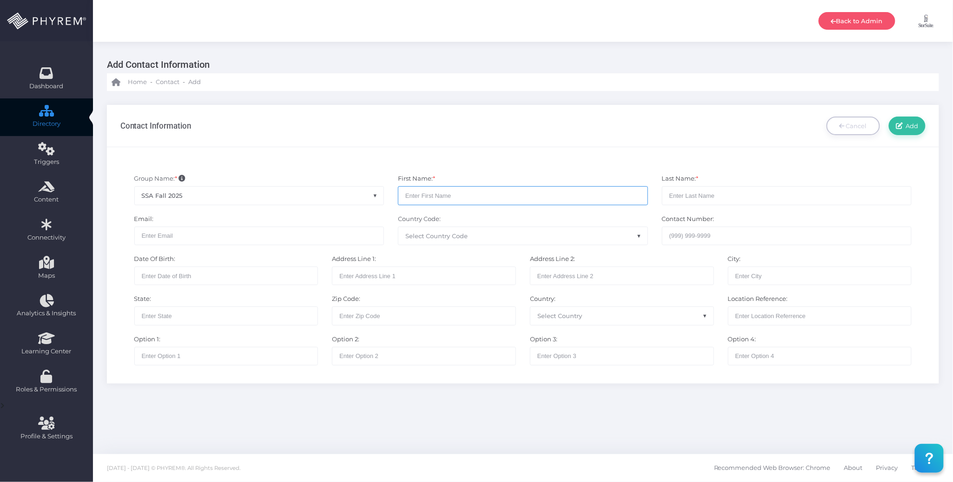
click at [428, 190] on input "text" at bounding box center [523, 195] width 250 height 19
paste input "Mina"
type input "Mina"
click at [525, 151] on div "4794 Group Name: * None StorSuite - Contacts FSSA 2024 Contact List Test Group …" at bounding box center [523, 265] width 832 height 237
click at [698, 190] on input "text" at bounding box center [787, 195] width 250 height 19
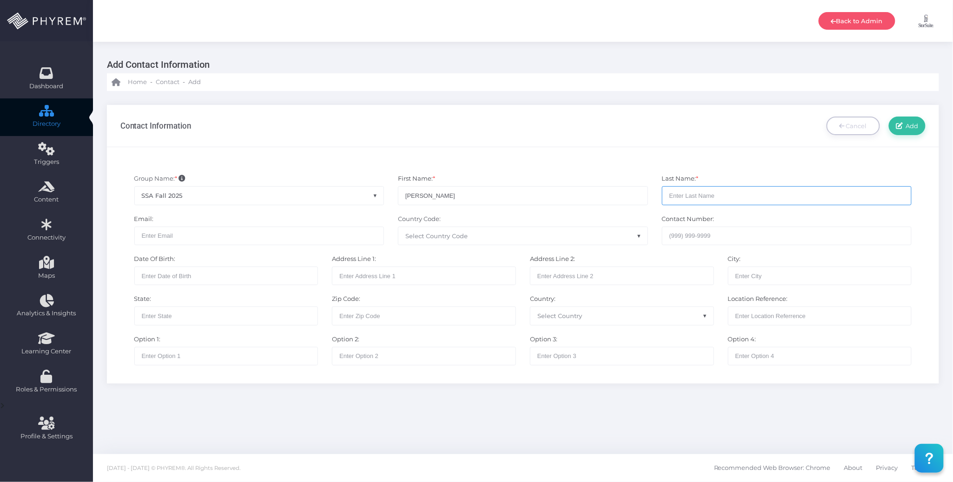
paste input "Esparza"
type input "Esparza"
drag, startPoint x: 216, startPoint y: 231, endPoint x: 224, endPoint y: 223, distance: 11.5
click at [216, 235] on input "text" at bounding box center [259, 236] width 250 height 19
paste input "5204032735"
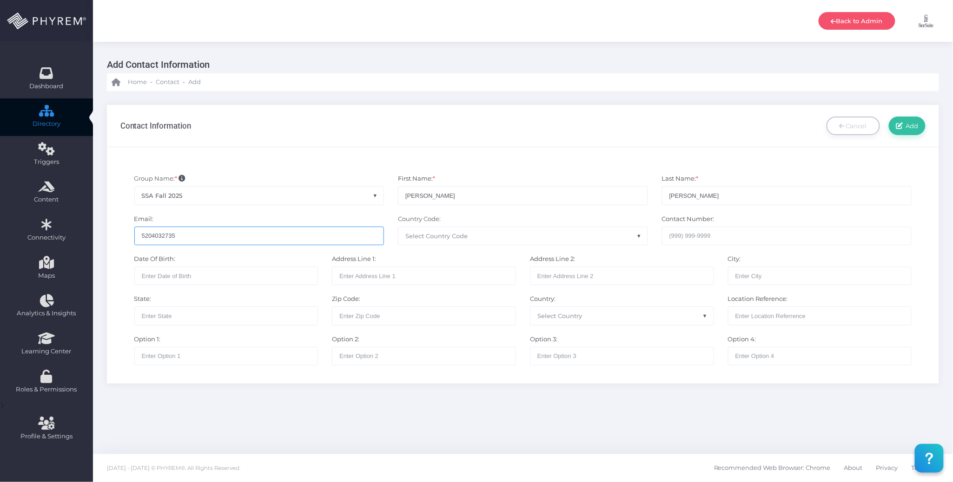
type input "5204032735"
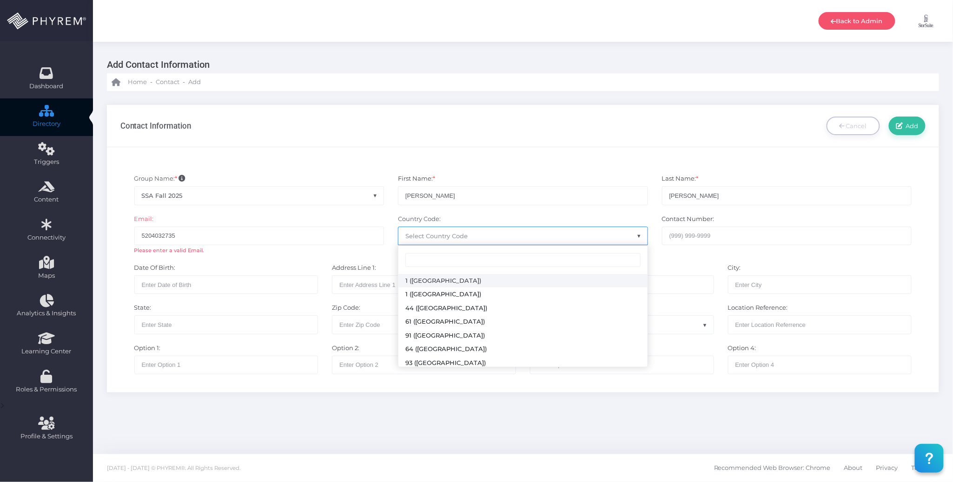
click at [450, 231] on span "Select Country Code" at bounding box center [522, 236] width 249 height 18
select select "231"
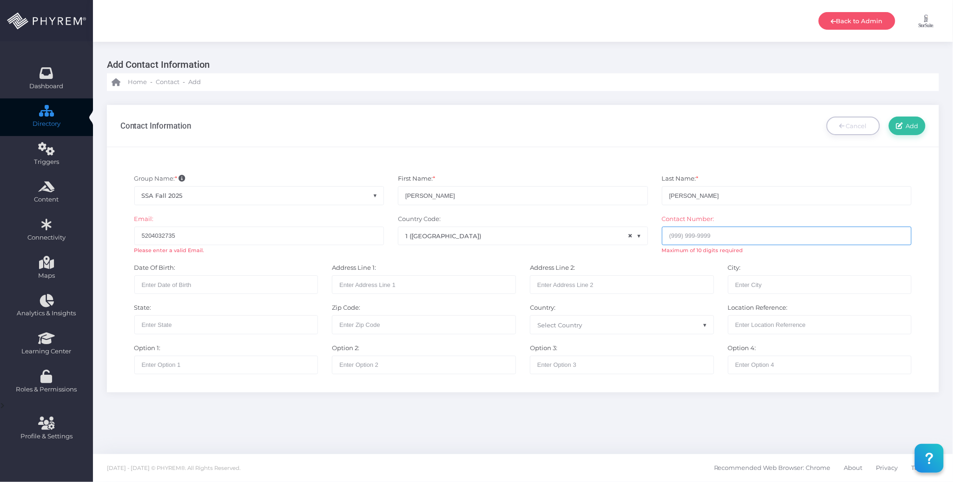
click at [672, 236] on input "text" at bounding box center [787, 236] width 250 height 19
paste input "5204032735"
type input "5204032735"
click at [291, 237] on input "5204032735" at bounding box center [259, 236] width 250 height 19
drag, startPoint x: 255, startPoint y: 239, endPoint x: 99, endPoint y: 233, distance: 156.7
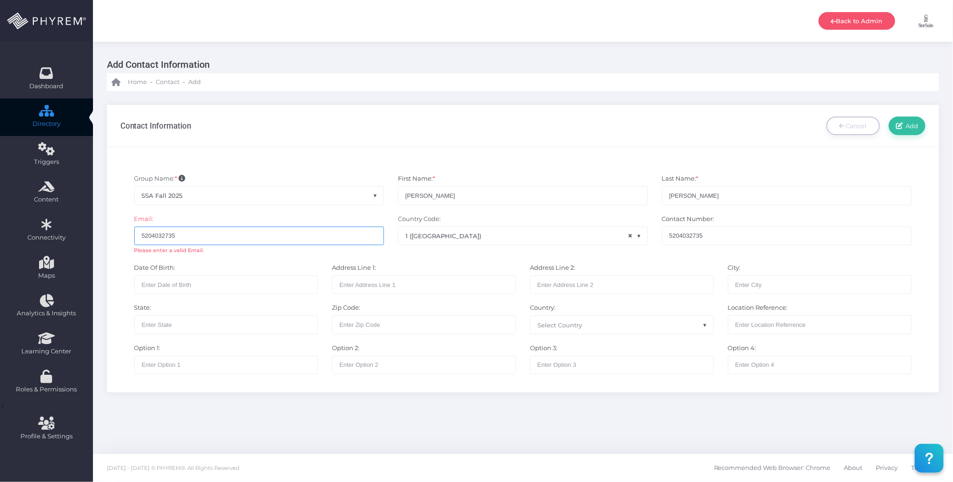
click at [99, 233] on div "Contact Information Cancel Add 4794 * None Test Group - SSA" at bounding box center [523, 249] width 860 height 316
paste input "minae@storsuite.com"
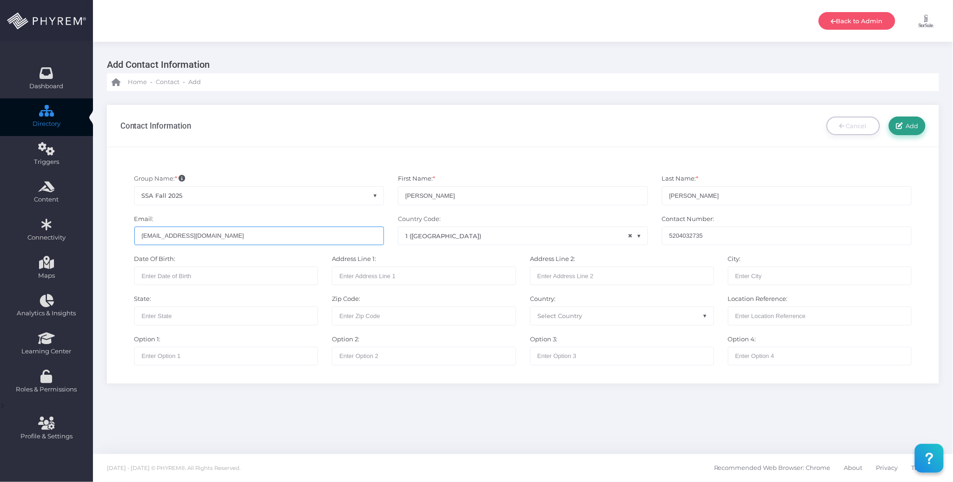
type input "minae@storsuite.com"
click at [915, 122] on span "Add" at bounding box center [910, 125] width 16 height 7
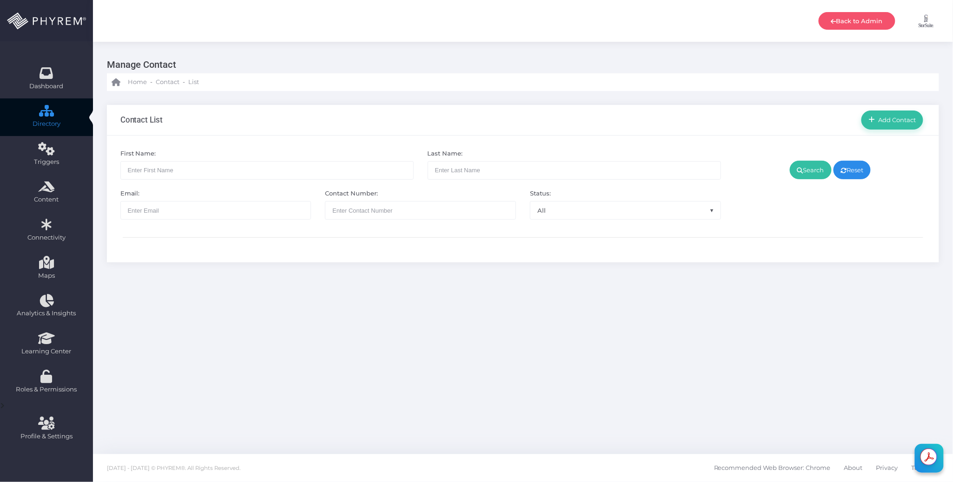
click at [652, 328] on div "Manage Contact Home - Contact - List Contact List All" at bounding box center [523, 248] width 860 height 413
drag, startPoint x: 525, startPoint y: 309, endPoint x: 518, endPoint y: 309, distance: 7.0
click at [526, 309] on div "Manage Contact Home - Contact - List Contact List All" at bounding box center [523, 248] width 860 height 413
click at [881, 121] on span "Add Contact" at bounding box center [895, 119] width 41 height 7
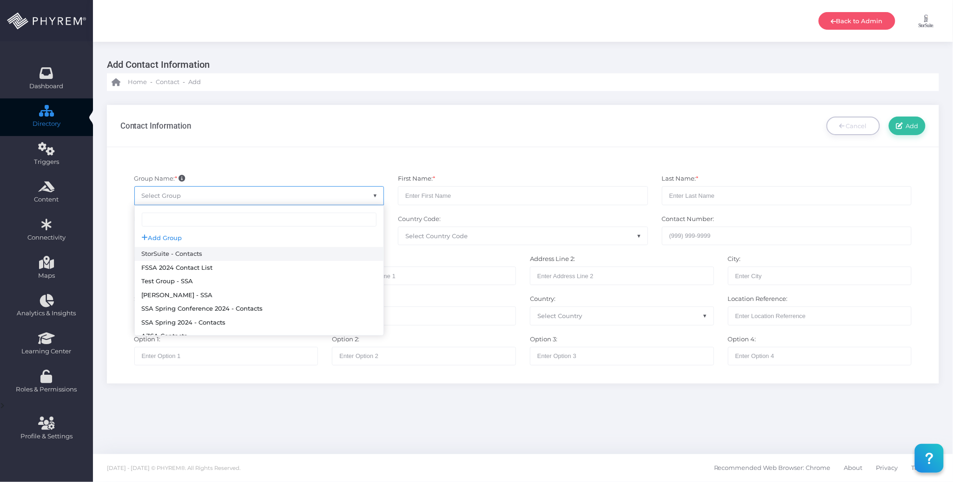
click at [261, 196] on span "Select Group" at bounding box center [259, 196] width 249 height 18
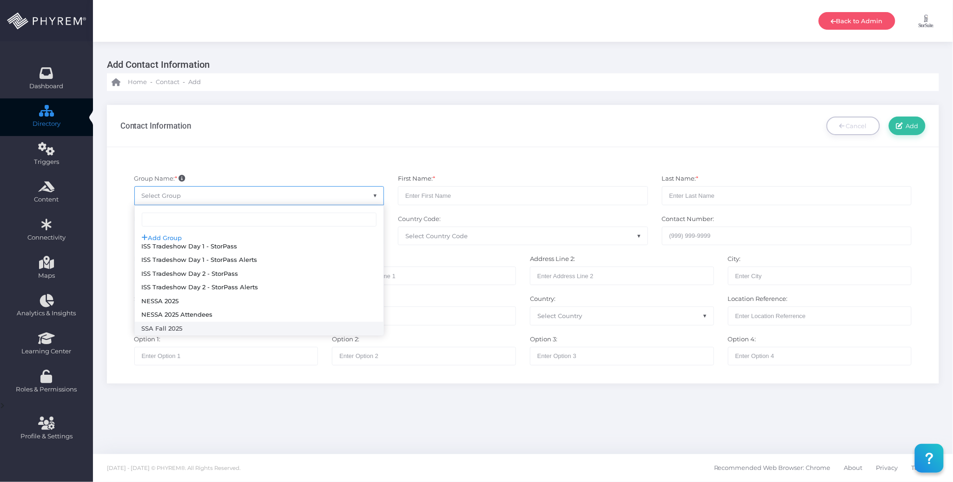
select select "126"
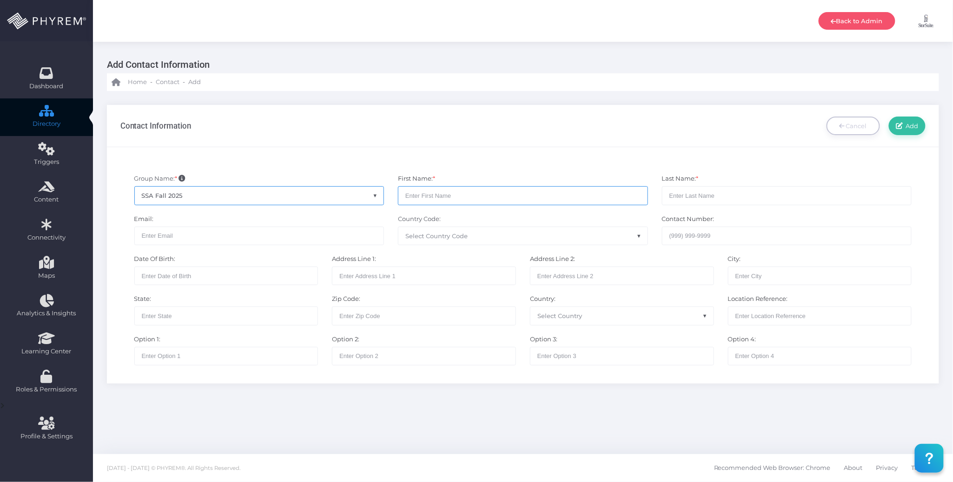
click at [447, 196] on input "text" at bounding box center [523, 195] width 250 height 19
paste input "6022068389"
type input "6022068389"
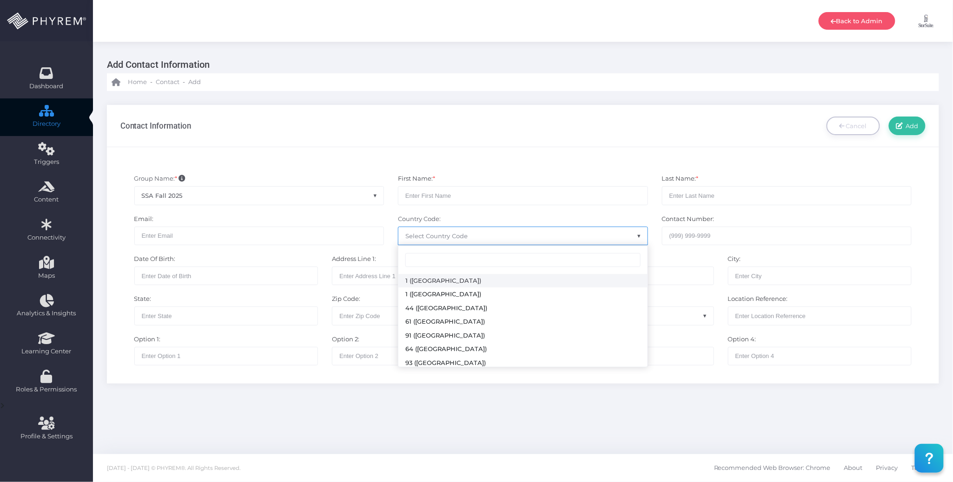
click at [454, 231] on span "Select Country Code" at bounding box center [522, 236] width 249 height 18
select select "231"
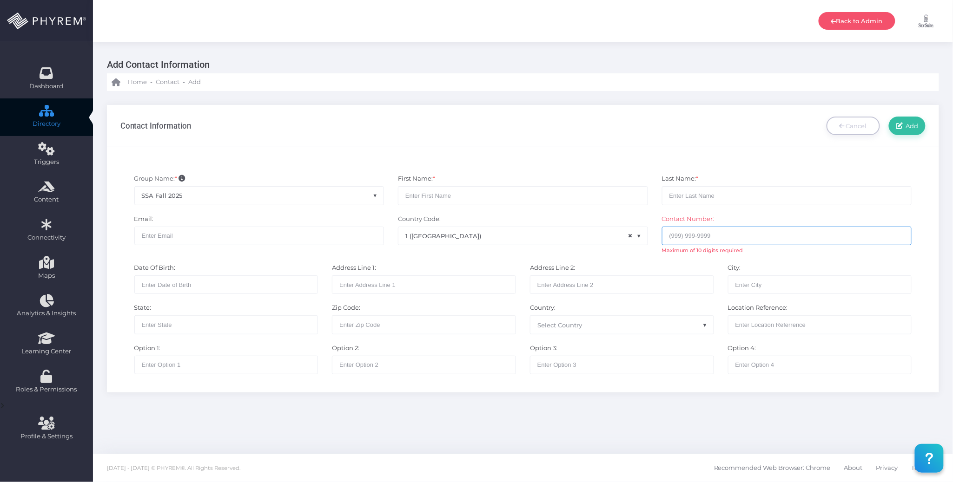
click at [678, 234] on input "text" at bounding box center [787, 236] width 250 height 19
paste input "6022068389"
type input "6022068389"
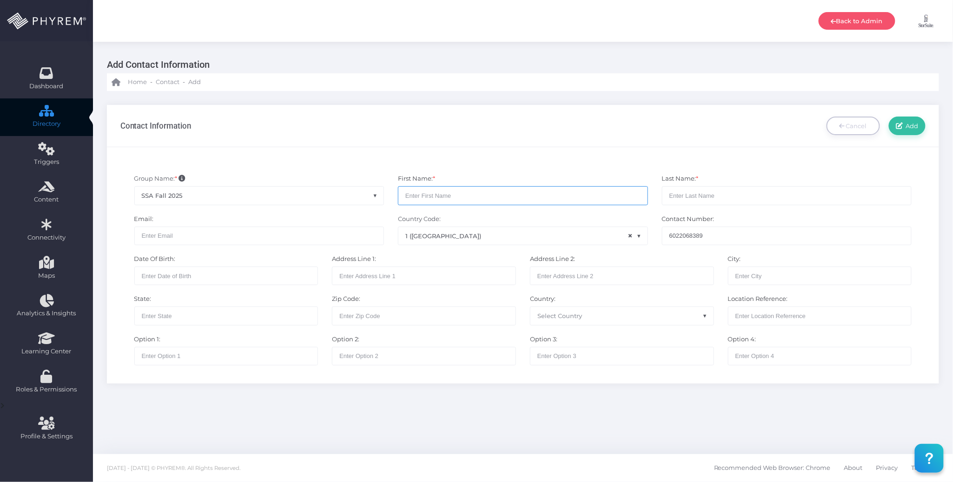
click at [492, 192] on input "text" at bounding box center [523, 195] width 250 height 19
type input "Scott"
type input "Worden"
click at [181, 230] on input "text" at bounding box center [259, 236] width 250 height 19
paste input "scottw@storsuite.com"
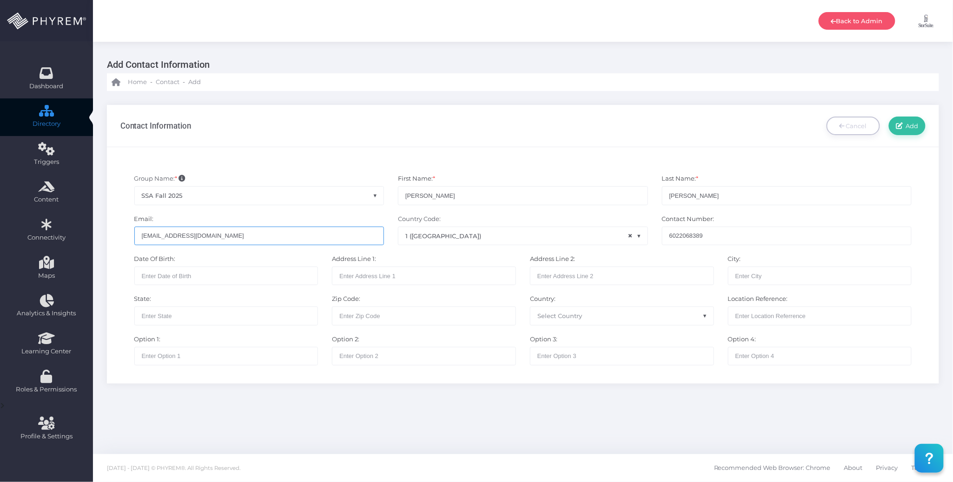
type input "scottw@storsuite.com"
click at [722, 136] on div "Contact Information Cancel Add" at bounding box center [522, 126] width 805 height 42
click at [913, 127] on span "Add" at bounding box center [910, 125] width 16 height 7
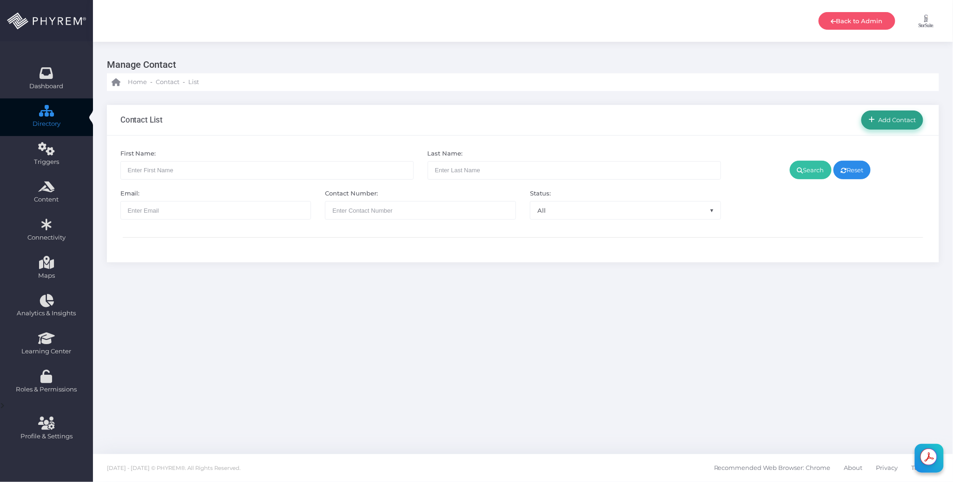
click at [896, 111] on link "Add Contact" at bounding box center [892, 120] width 62 height 19
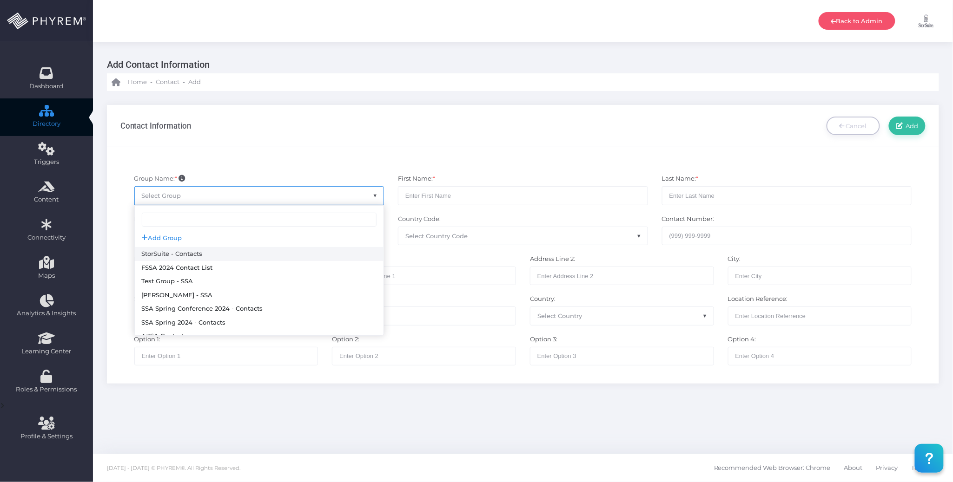
drag, startPoint x: 296, startPoint y: 196, endPoint x: 292, endPoint y: 186, distance: 10.0
click at [296, 195] on span "Select Group" at bounding box center [259, 196] width 249 height 18
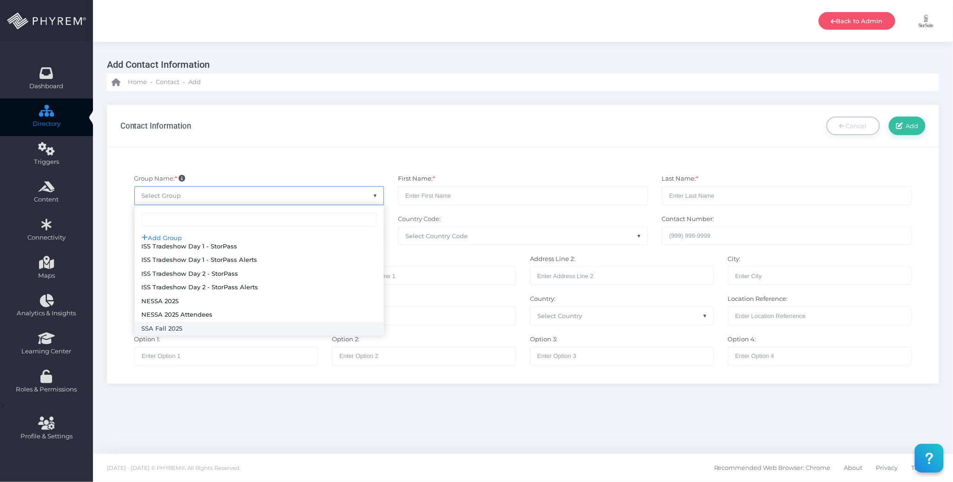
select select "126"
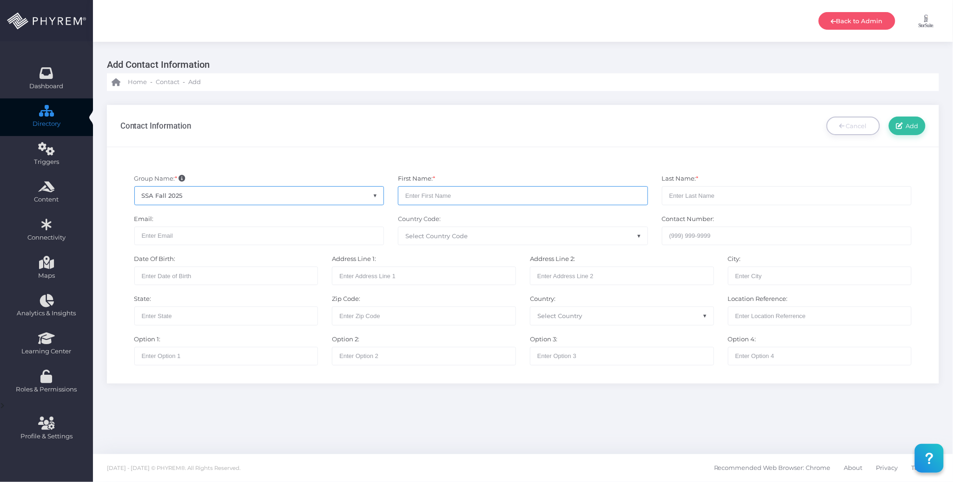
click at [447, 191] on input "text" at bounding box center [523, 195] width 250 height 19
type input "Damon"
type input "[PERSON_NAME]"
click at [445, 238] on span "Select Country Code" at bounding box center [436, 235] width 62 height 7
click at [296, 243] on input "text" at bounding box center [259, 236] width 250 height 19
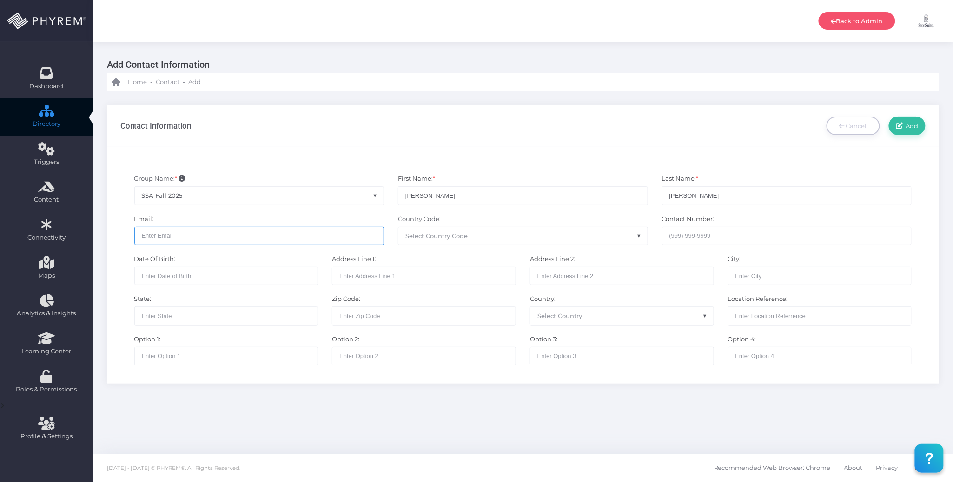
click at [289, 236] on input "text" at bounding box center [259, 236] width 250 height 19
paste input "[PERSON_NAME][EMAIL_ADDRESS][DOMAIN_NAME]"
type input "[PERSON_NAME][EMAIL_ADDRESS][DOMAIN_NAME]"
click at [461, 238] on span "Select Country Code" at bounding box center [436, 235] width 62 height 7
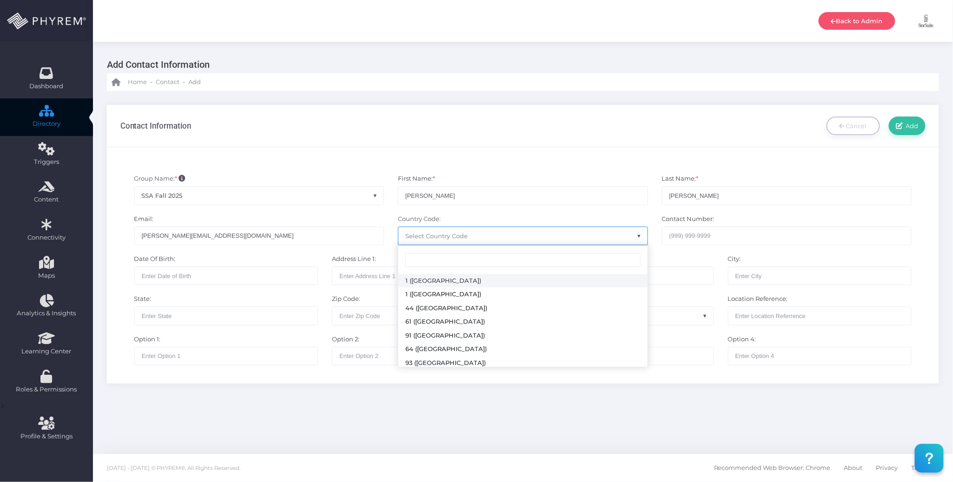
select select "231"
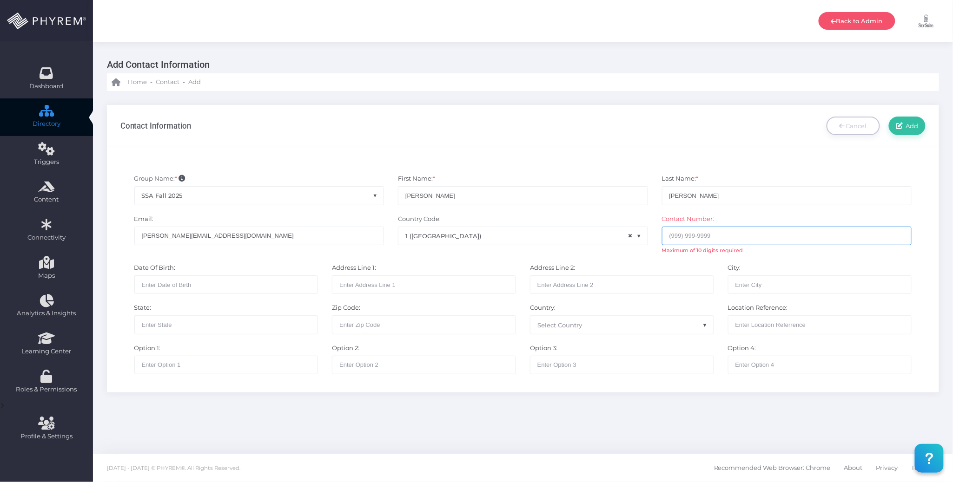
click at [671, 236] on input "text" at bounding box center [787, 236] width 250 height 19
paste input "7178709572"
type input "7178709572"
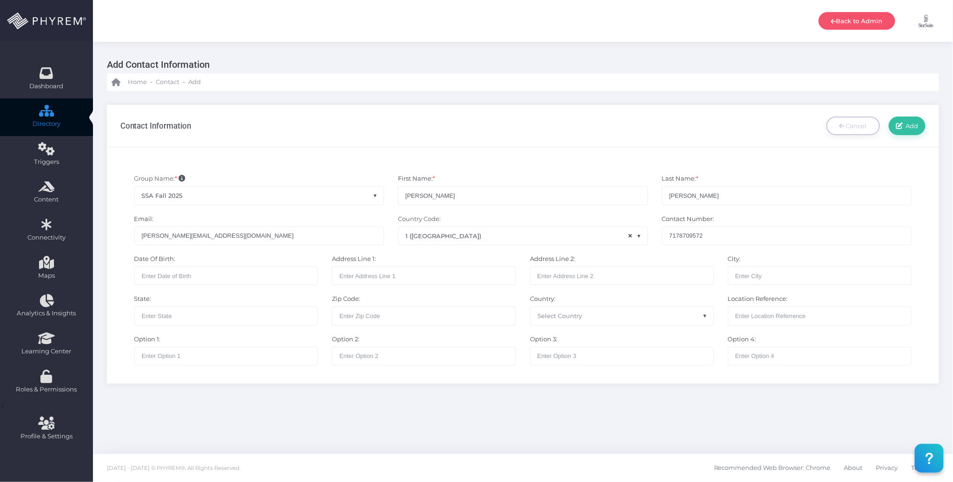
click at [562, 156] on div "4794 Group Name: * None StorSuite - Contacts FSSA 2024 Contact List Test Group …" at bounding box center [523, 265] width 832 height 237
click at [909, 122] on span "Add" at bounding box center [910, 125] width 16 height 7
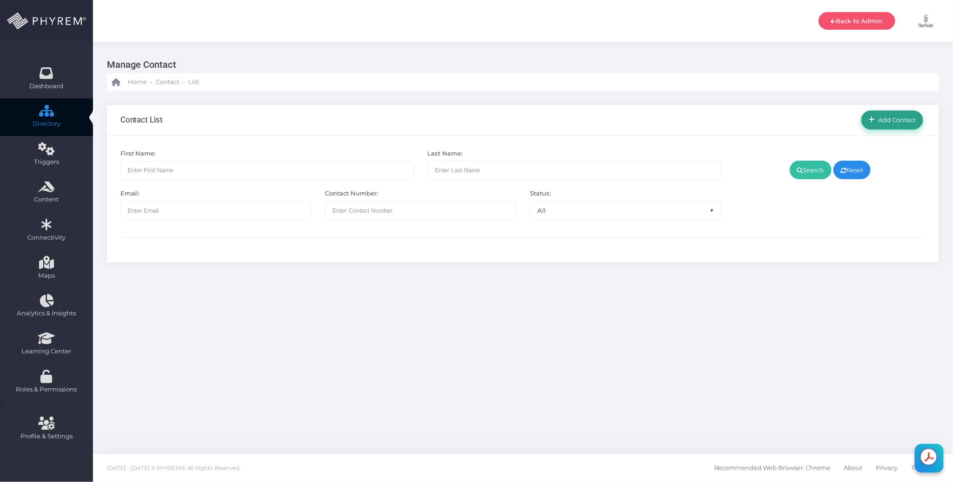
click at [900, 119] on span "Add Contact" at bounding box center [895, 119] width 41 height 7
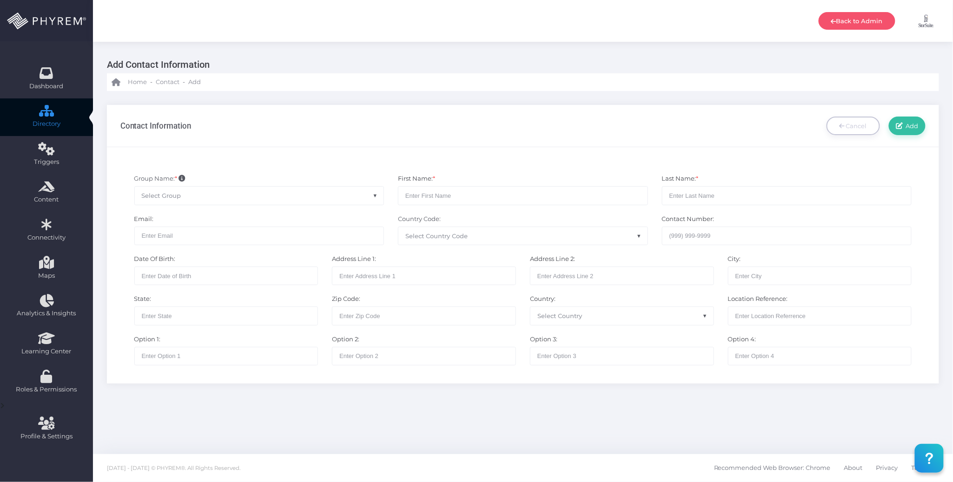
click at [229, 190] on span "Select Group" at bounding box center [259, 196] width 249 height 18
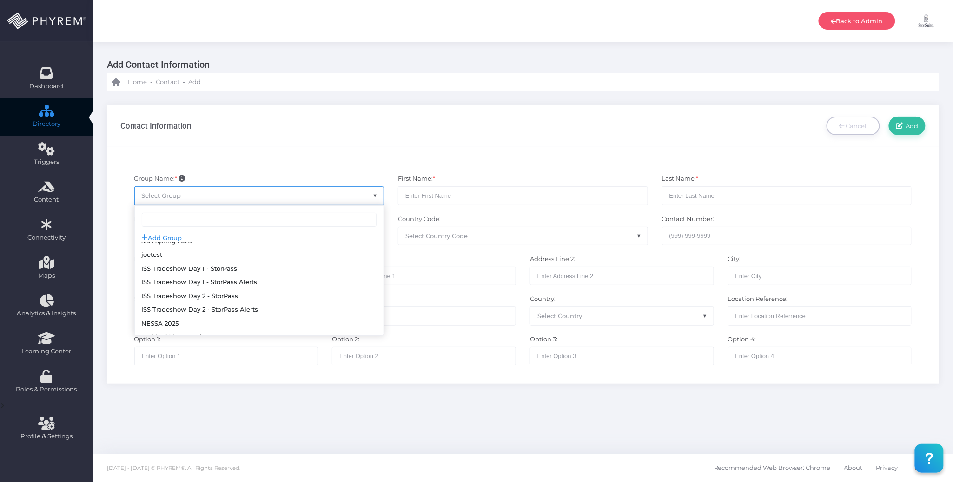
scroll to position [268, 0]
select select "126"
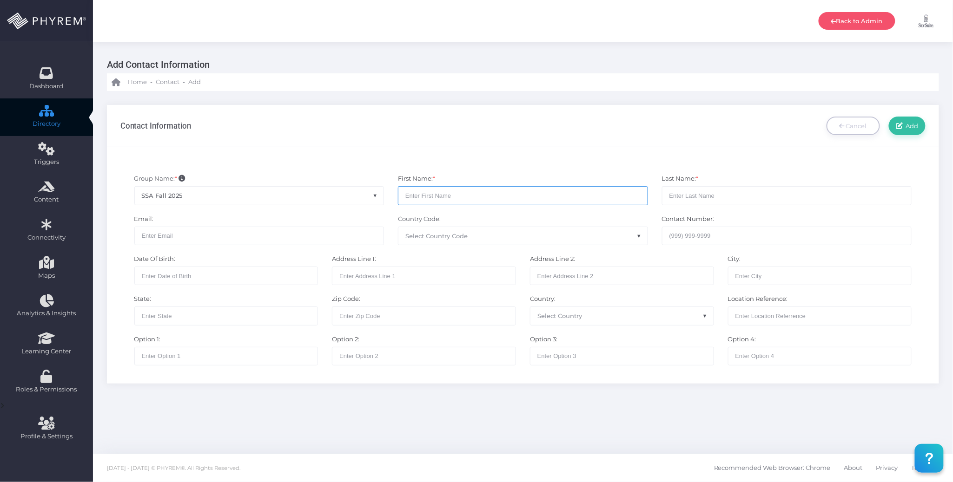
click at [435, 198] on input "text" at bounding box center [523, 195] width 250 height 19
type input "[PERSON_NAME]"
click at [441, 235] on span "Select Country Code" at bounding box center [436, 235] width 62 height 7
click at [272, 239] on input "text" at bounding box center [259, 236] width 250 height 19
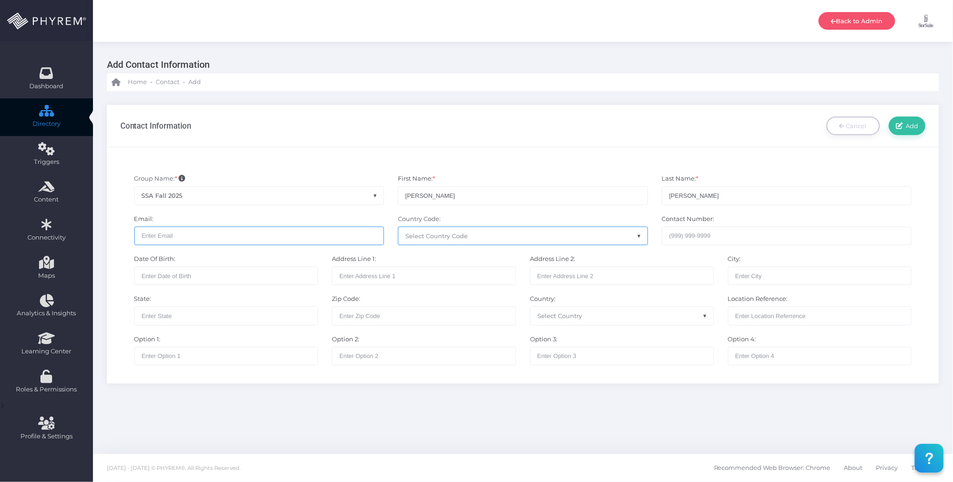
click at [272, 238] on input "text" at bounding box center [259, 236] width 250 height 19
paste input "cmalvino@storsuite.com"
type input "cmalvino@storsuite.com"
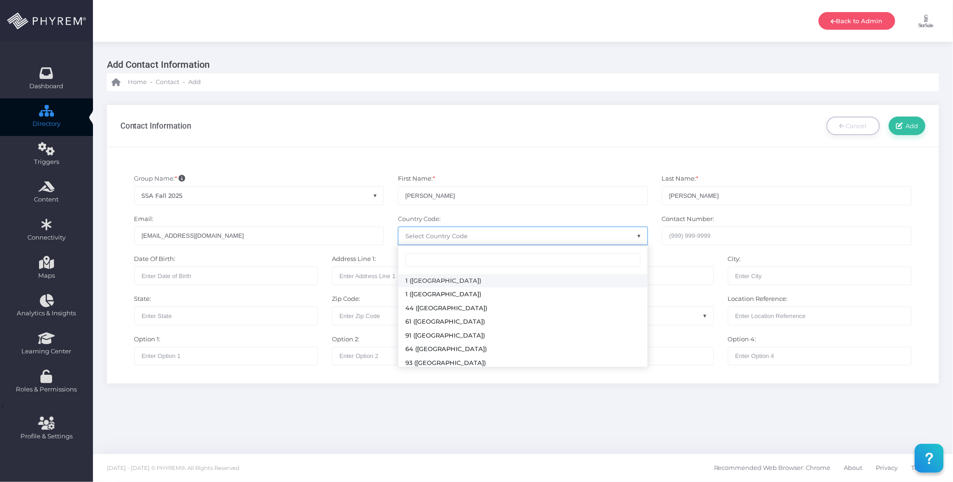
click at [430, 239] on span "Select Country Code" at bounding box center [436, 235] width 62 height 7
select select "231"
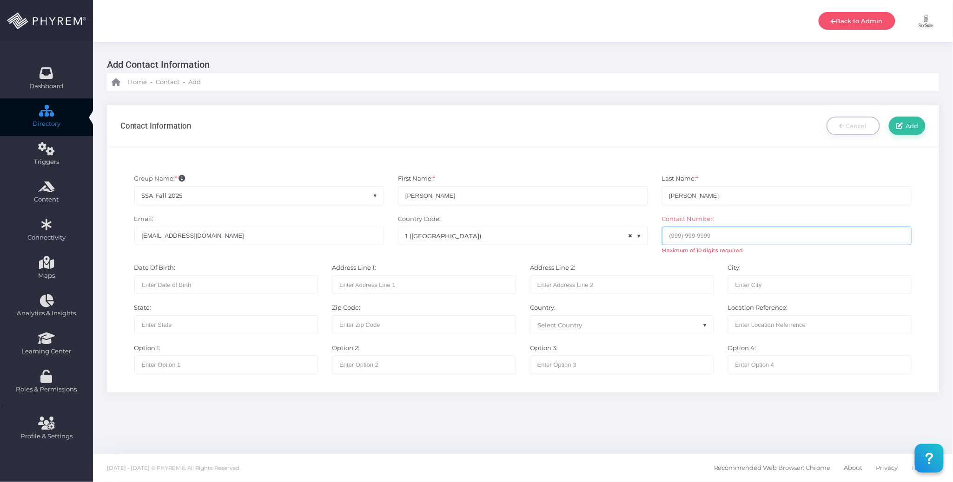
click at [677, 233] on input "text" at bounding box center [787, 236] width 250 height 19
paste input "7244136195"
type input "7244136195"
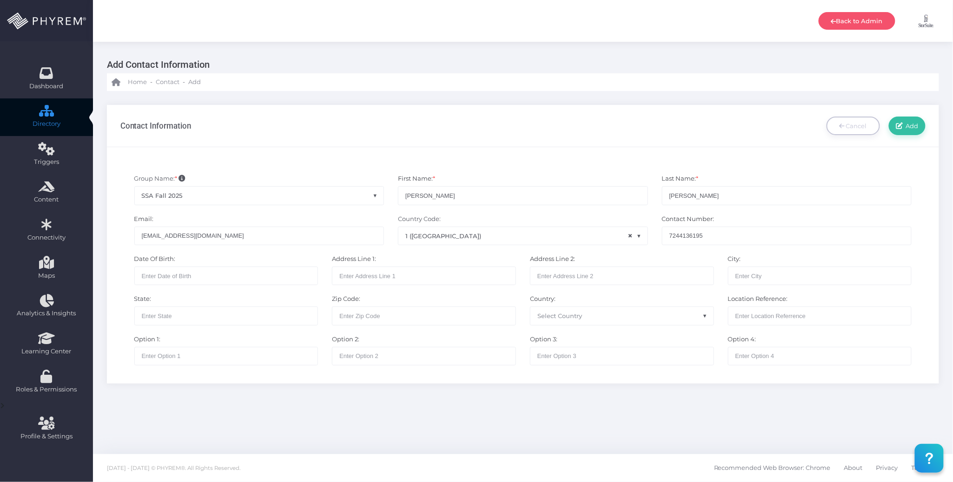
click at [471, 422] on div "Add Contact Information Home - Contact - Add Contact Information" at bounding box center [523, 248] width 860 height 413
click at [730, 194] on input "Alvina" at bounding box center [787, 195] width 250 height 19
type input "Alvino"
click at [911, 126] on span "Add" at bounding box center [910, 125] width 16 height 7
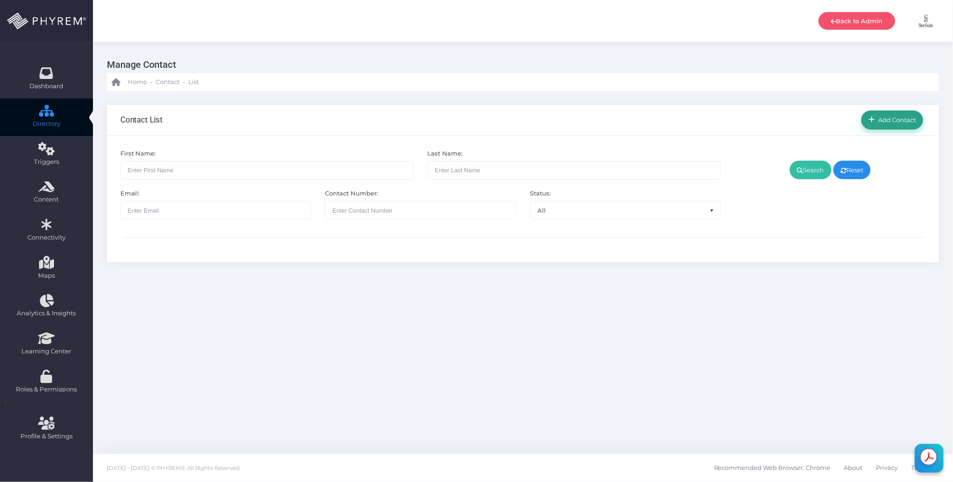
click at [896, 121] on span "Add Contact" at bounding box center [895, 119] width 41 height 7
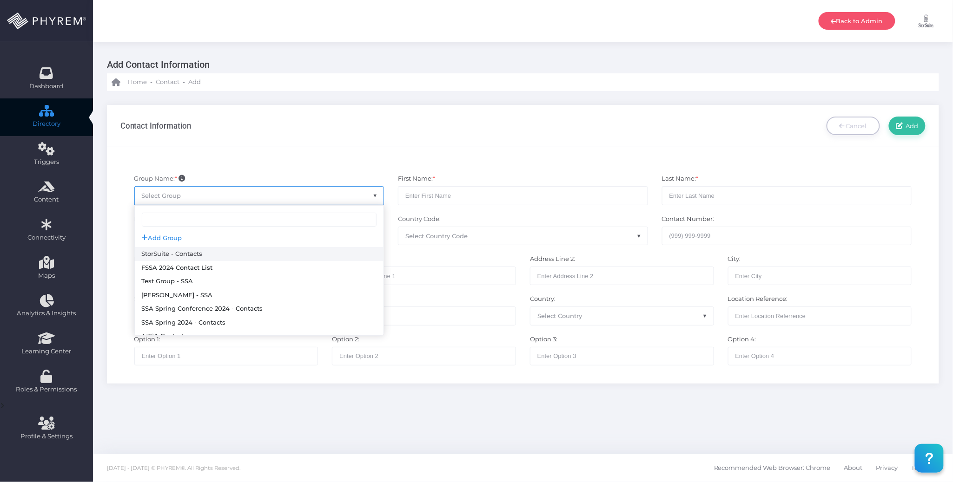
click at [286, 201] on span "Select Group" at bounding box center [259, 196] width 249 height 18
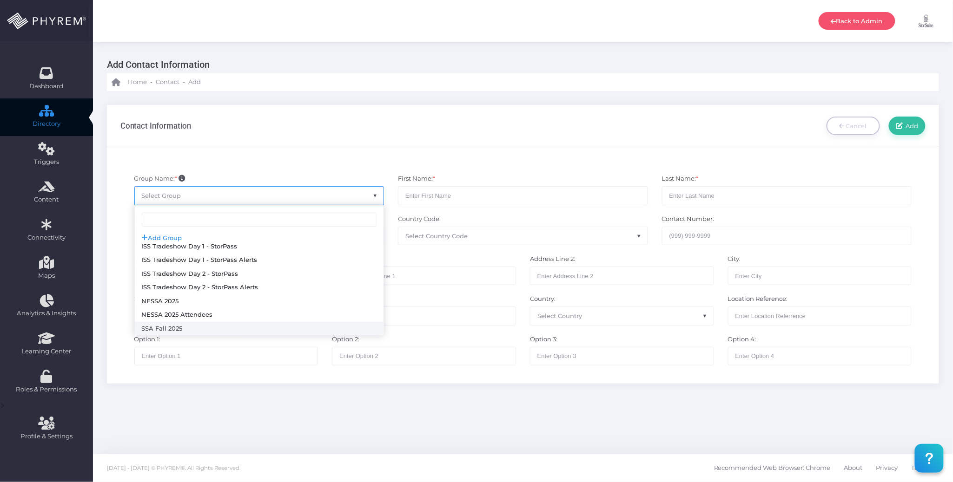
select select "126"
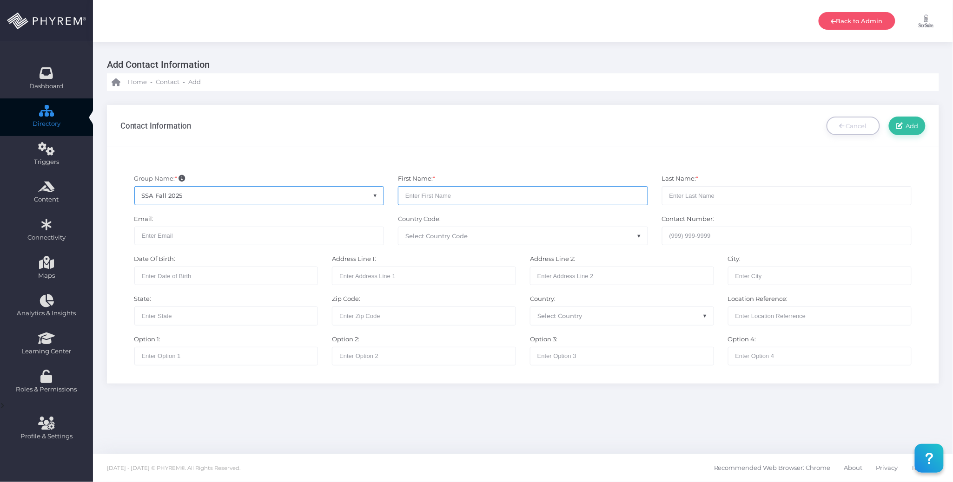
click at [448, 191] on input "text" at bounding box center [523, 195] width 250 height 19
type input "[PERSON_NAME]"
click at [307, 233] on input "text" at bounding box center [259, 236] width 250 height 19
click at [337, 232] on input "text" at bounding box center [259, 236] width 250 height 19
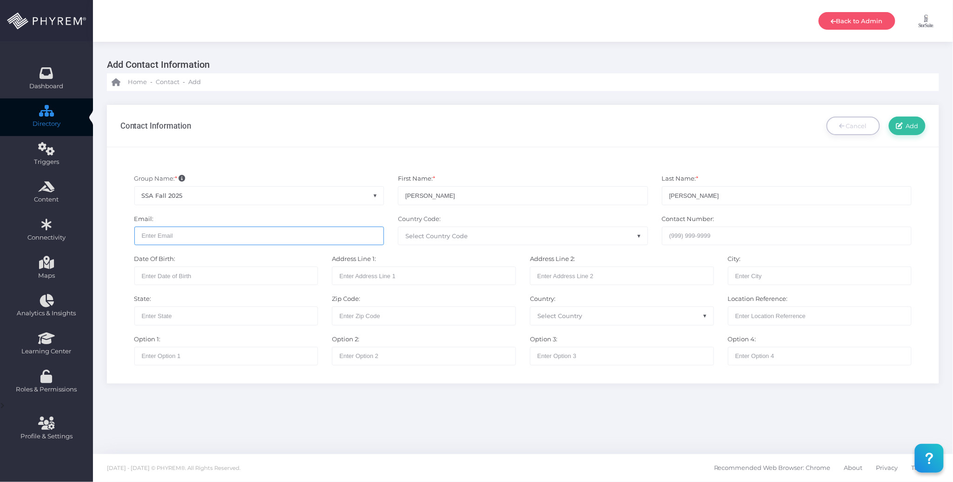
paste input "[EMAIL_ADDRESS][DOMAIN_NAME]"
type input "[EMAIL_ADDRESS][DOMAIN_NAME]"
click at [481, 235] on span "Select Country Code" at bounding box center [522, 236] width 249 height 18
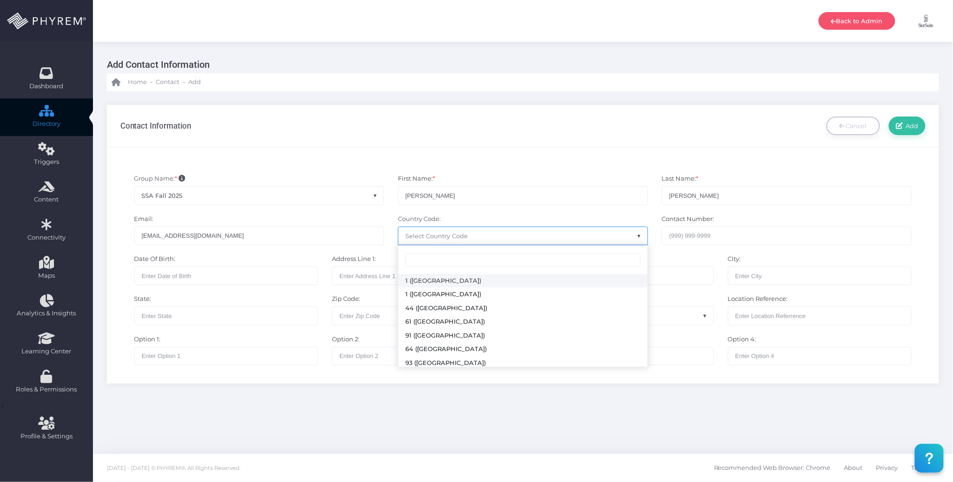
select select "231"
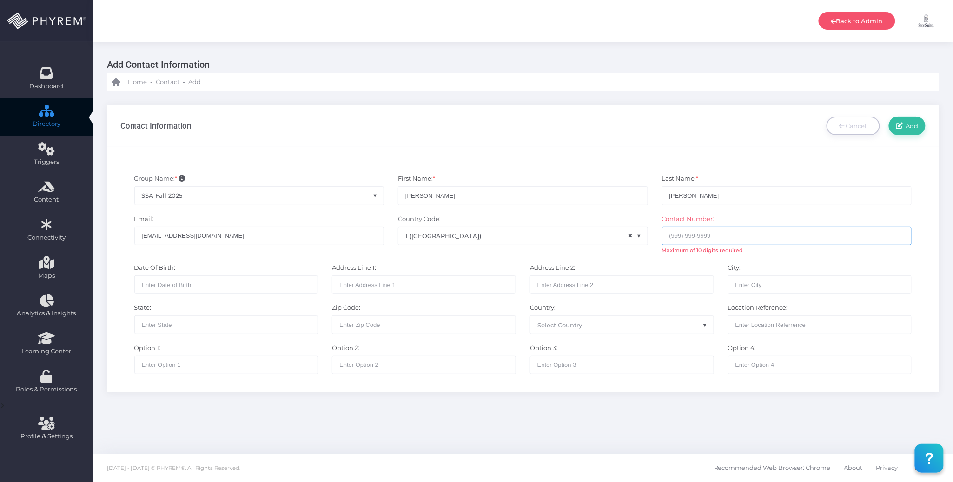
click at [698, 230] on input "text" at bounding box center [787, 236] width 250 height 19
paste input "2108181496"
type input "2108181496"
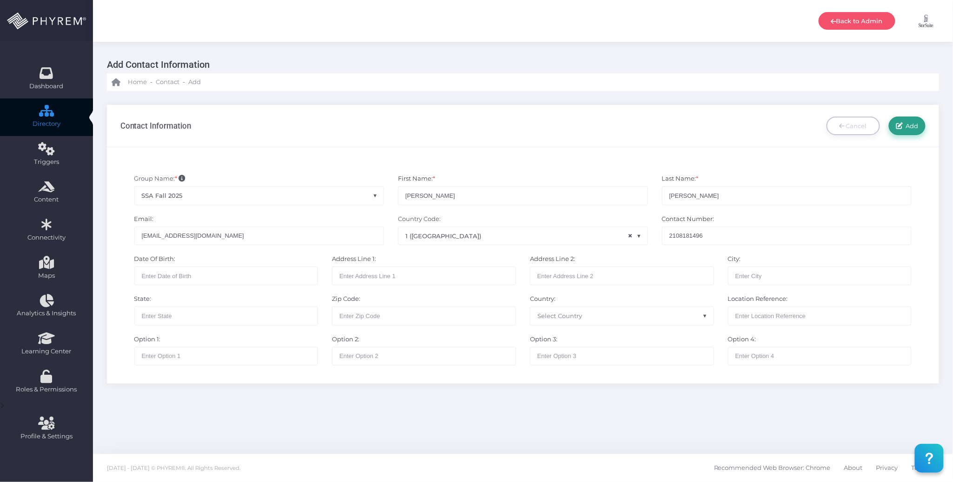
click at [914, 122] on span "Add" at bounding box center [910, 125] width 16 height 7
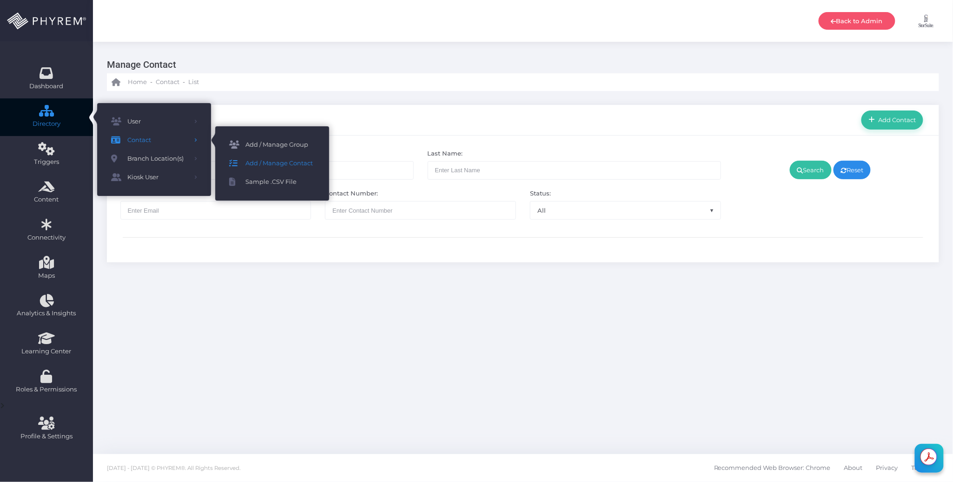
click at [285, 145] on span "Add / Manage Group" at bounding box center [280, 145] width 70 height 12
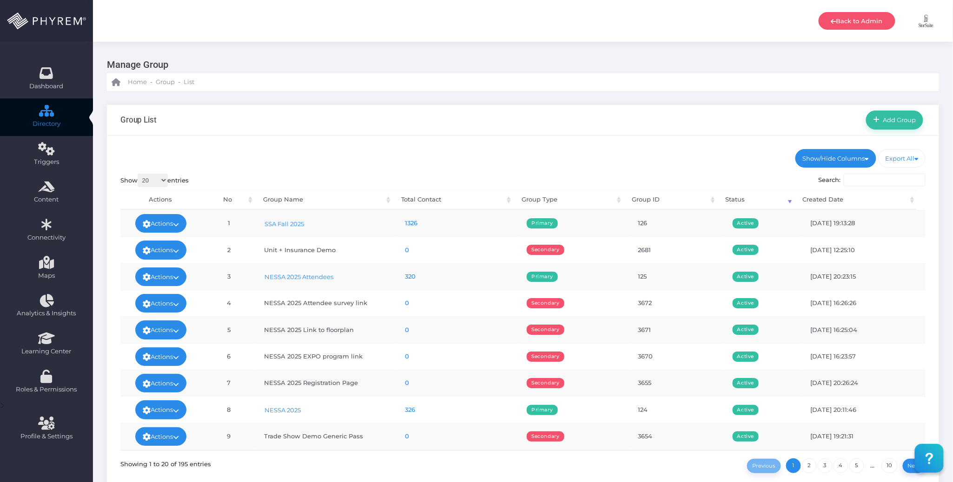
click at [517, 156] on ul "Show/Hide Columns No Group Name Total Contact Group Type DONE" at bounding box center [522, 158] width 805 height 19
click at [409, 224] on link "1326" at bounding box center [411, 222] width 13 height 7
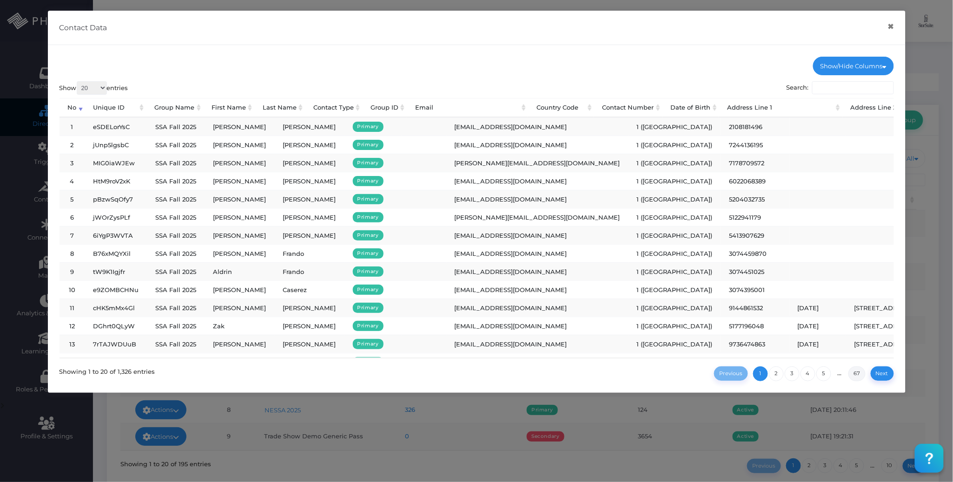
click at [858, 374] on link "67" at bounding box center [856, 374] width 17 height 15
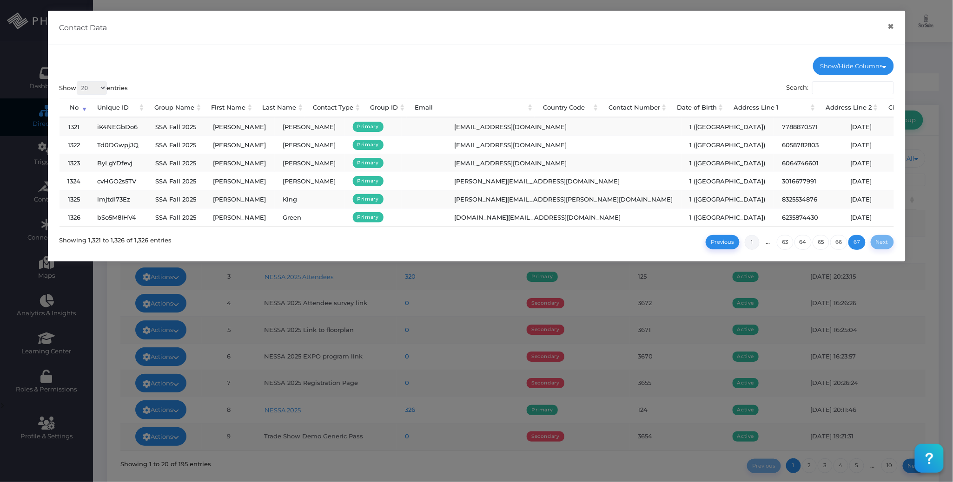
click at [748, 250] on link "1" at bounding box center [751, 242] width 15 height 15
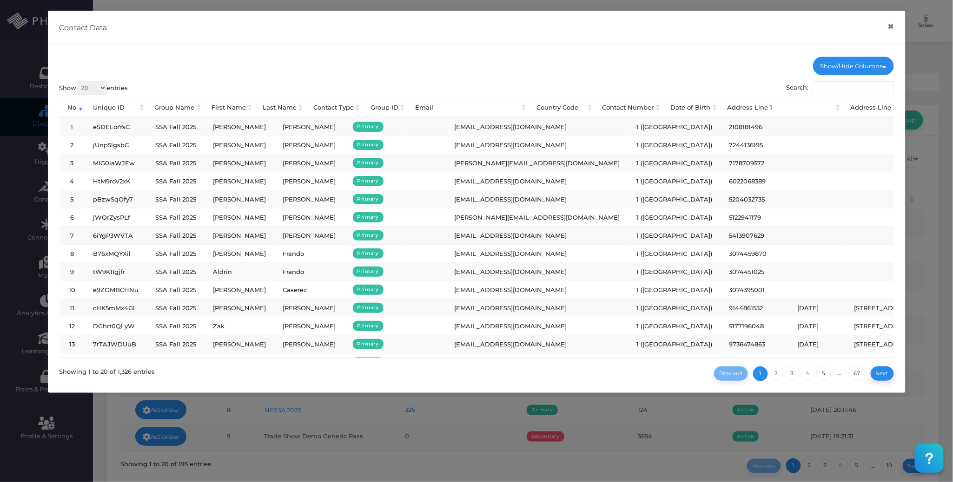
click at [231, 145] on td "[PERSON_NAME]" at bounding box center [240, 145] width 70 height 18
click at [222, 167] on td "[PERSON_NAME]" at bounding box center [240, 163] width 70 height 18
click at [220, 181] on td "[PERSON_NAME]" at bounding box center [240, 181] width 70 height 18
click at [219, 199] on td "[PERSON_NAME]" at bounding box center [240, 199] width 70 height 18
click at [221, 218] on td "[PERSON_NAME]" at bounding box center [240, 217] width 70 height 18
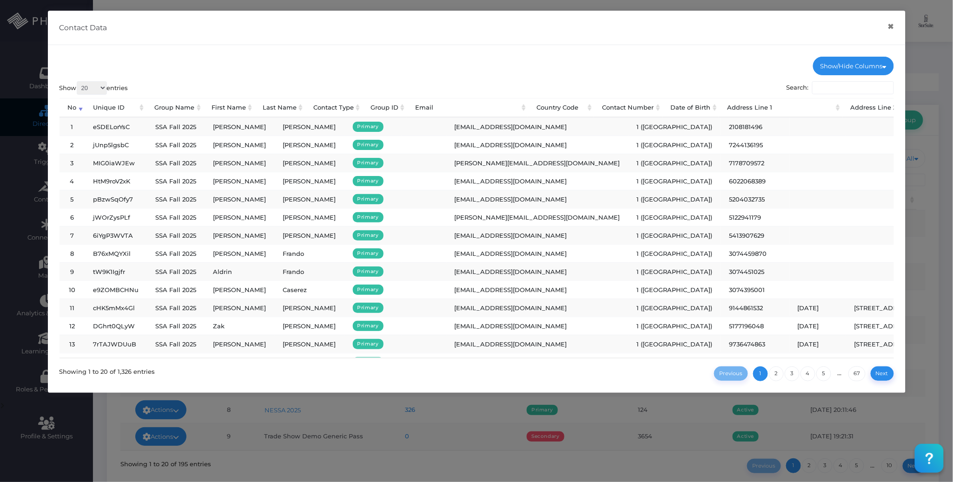
click at [226, 239] on td "[PERSON_NAME]" at bounding box center [240, 235] width 70 height 18
click at [226, 276] on td "Aldrin" at bounding box center [240, 272] width 70 height 18
click at [222, 287] on td "[PERSON_NAME]" at bounding box center [240, 290] width 70 height 18
click at [889, 27] on button "×" at bounding box center [891, 26] width 18 height 21
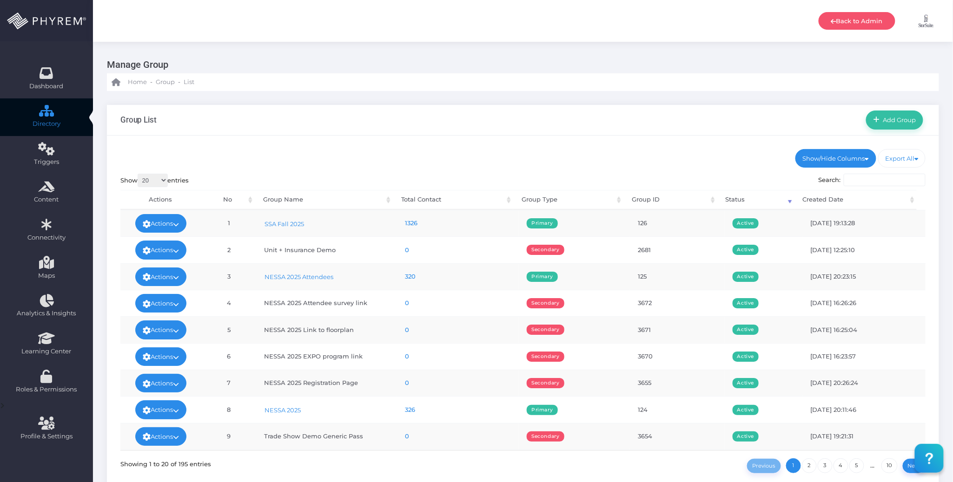
click at [691, 127] on div "Group List Add Group" at bounding box center [523, 120] width 832 height 31
click at [405, 160] on ul "Show/Hide Columns No Group Name Total Contact Group Type DONE" at bounding box center [522, 158] width 805 height 19
click at [469, 154] on ul "Show/Hide Columns No Group Name Total Contact Group Type DONE" at bounding box center [522, 158] width 805 height 19
drag, startPoint x: 685, startPoint y: 158, endPoint x: 685, endPoint y: 141, distance: 16.7
click at [685, 157] on ul "Show/Hide Columns No Group Name Total Contact Group Type DONE" at bounding box center [522, 158] width 805 height 19
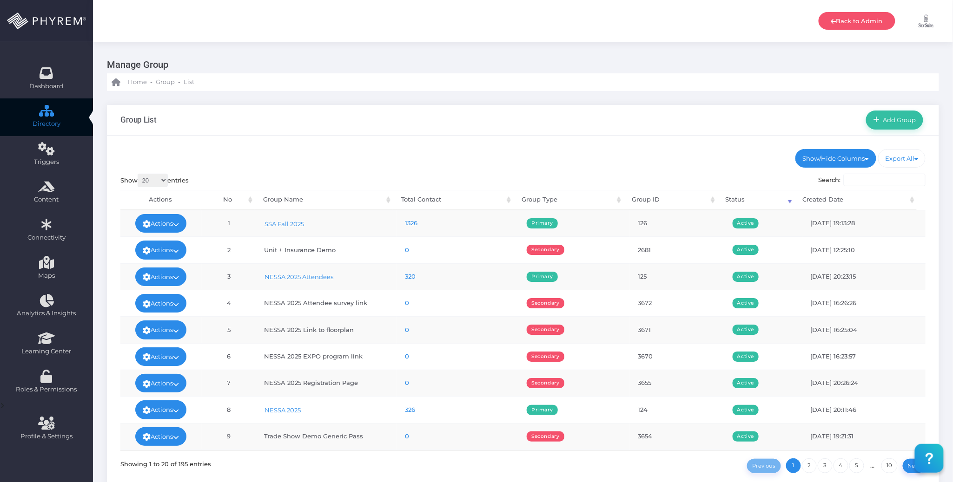
click at [680, 125] on div "Group List Add Group" at bounding box center [523, 120] width 832 height 31
click at [667, 147] on div "Show/Hide Columns No Group ID" at bounding box center [523, 311] width 832 height 351
click at [647, 148] on div "Show/Hide Columns No Group ID" at bounding box center [523, 311] width 832 height 351
click at [608, 139] on div "Show/Hide Columns No Group ID" at bounding box center [523, 311] width 832 height 351
click at [552, 156] on ul "Show/Hide Columns No Group Name Total Contact Group Type DONE" at bounding box center [522, 158] width 805 height 19
